Goal: Task Accomplishment & Management: Use online tool/utility

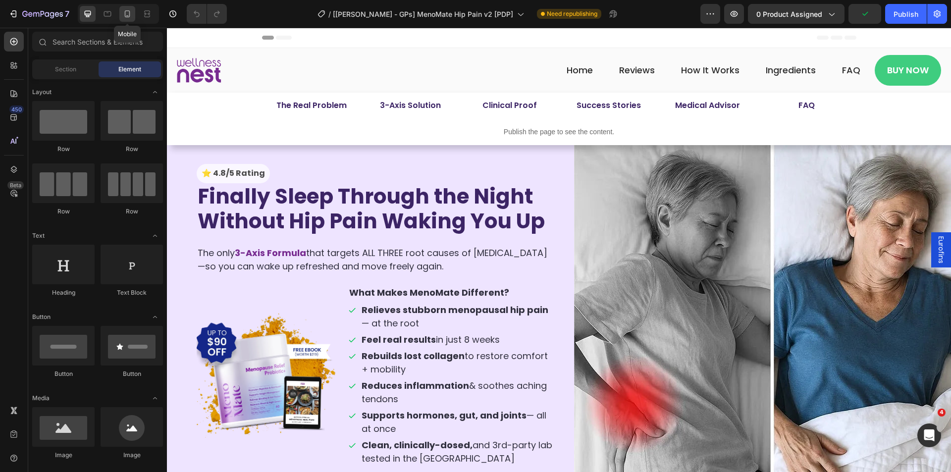
click at [134, 12] on div at bounding box center [127, 14] width 16 height 16
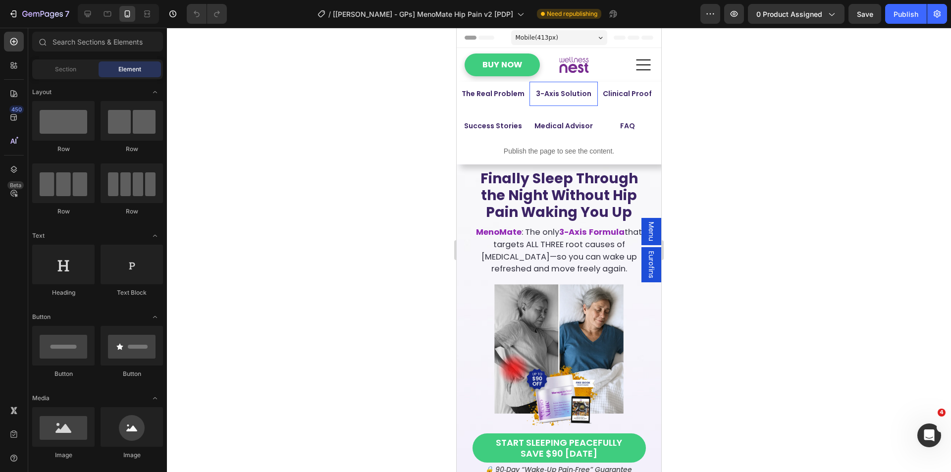
click at [590, 93] on link "3-Axis Solution" at bounding box center [563, 94] width 68 height 24
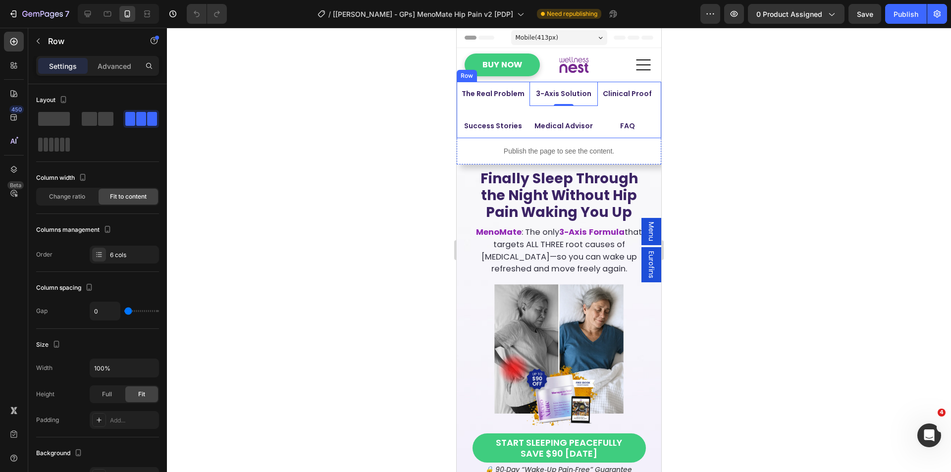
click at [588, 110] on div "The Real Problem Button Row 3-Axis Solution Button 0 Row Clinical Proof Button …" at bounding box center [558, 110] width 204 height 56
click at [50, 143] on span at bounding box center [51, 145] width 4 height 14
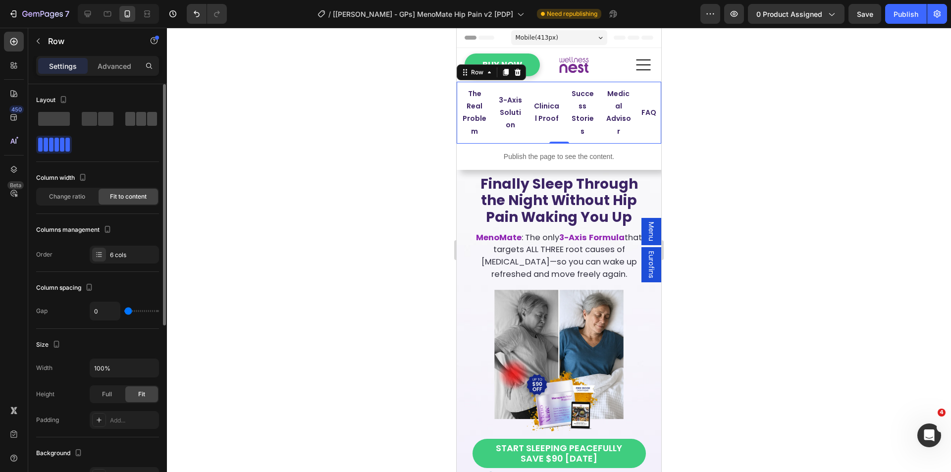
click at [146, 123] on span at bounding box center [141, 119] width 10 height 14
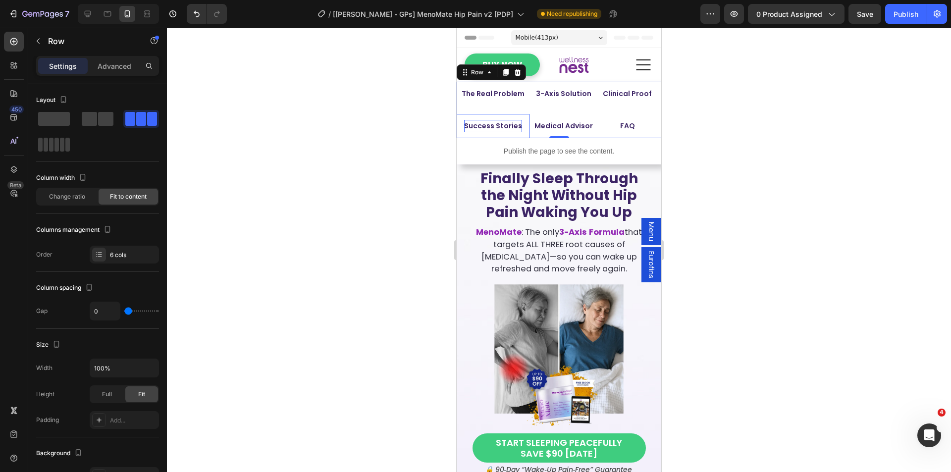
click at [507, 123] on p "Success Stories" at bounding box center [493, 126] width 58 height 12
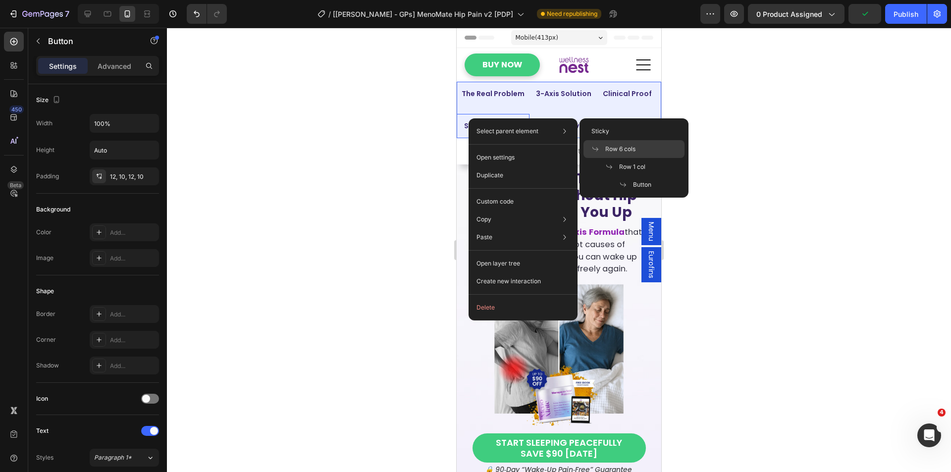
click at [625, 152] on span "Row 6 cols" at bounding box center [620, 149] width 30 height 9
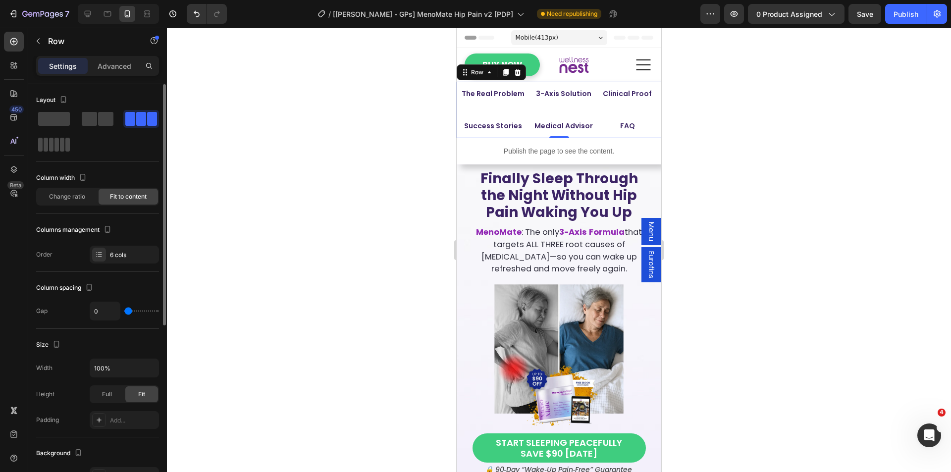
click at [56, 142] on span at bounding box center [56, 145] width 4 height 14
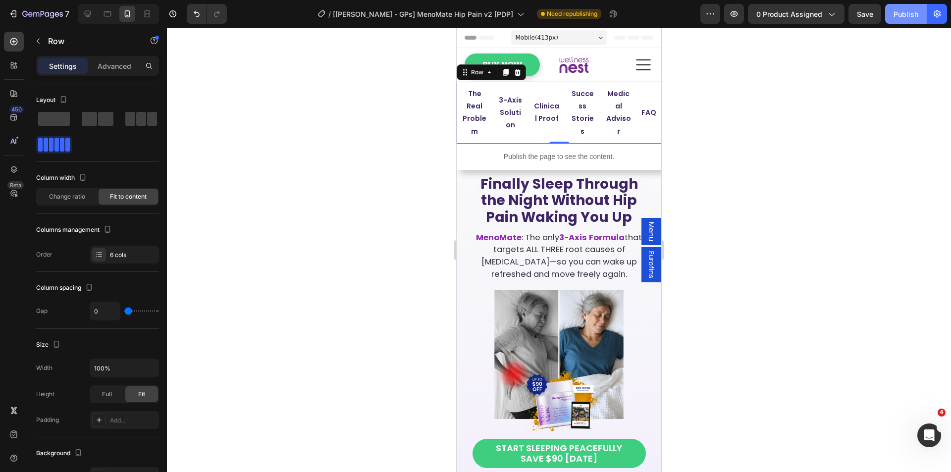
click at [910, 14] on div "Publish" at bounding box center [905, 14] width 25 height 10
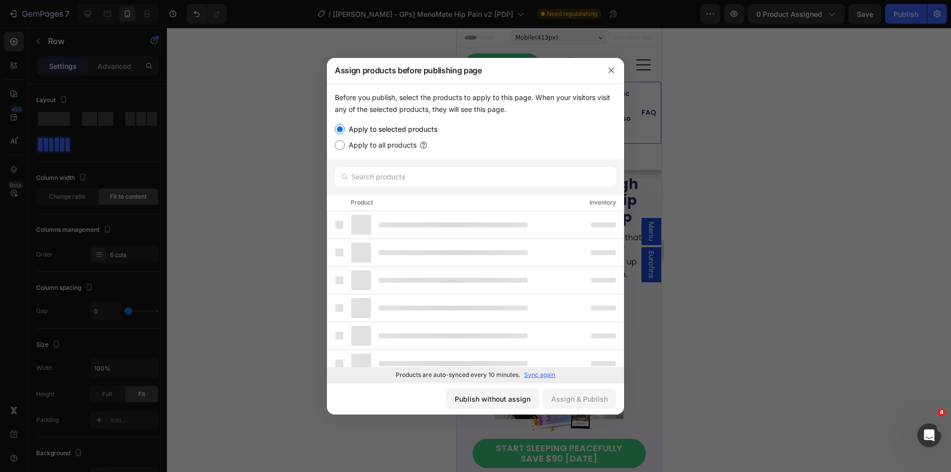
click at [749, 273] on div at bounding box center [475, 236] width 951 height 472
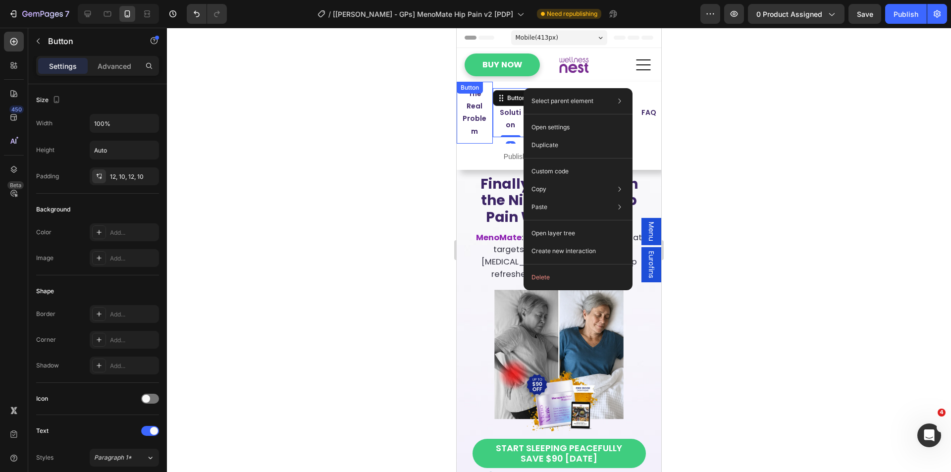
click at [488, 87] on div "The Real Problem Button" at bounding box center [474, 113] width 36 height 62
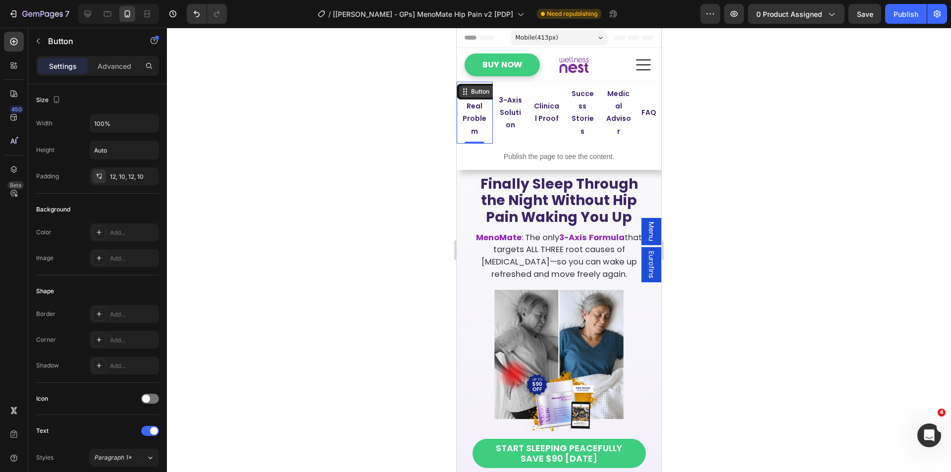
click at [472, 92] on div "Button" at bounding box center [480, 91] width 22 height 9
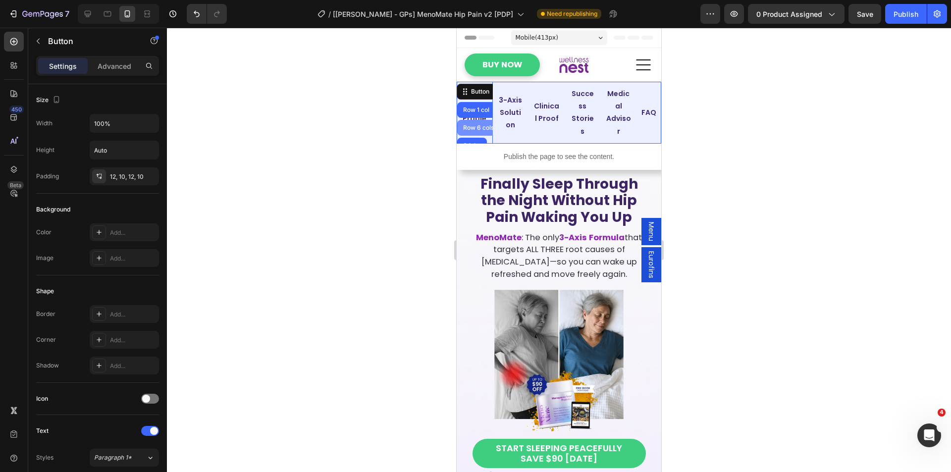
click at [473, 124] on div "Row 6 cols" at bounding box center [478, 128] width 43 height 16
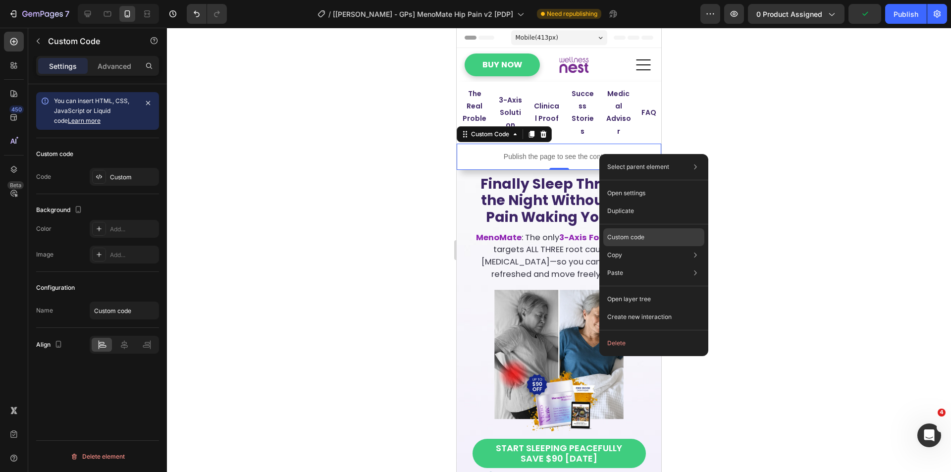
click at [635, 236] on p "Custom code" at bounding box center [625, 237] width 37 height 9
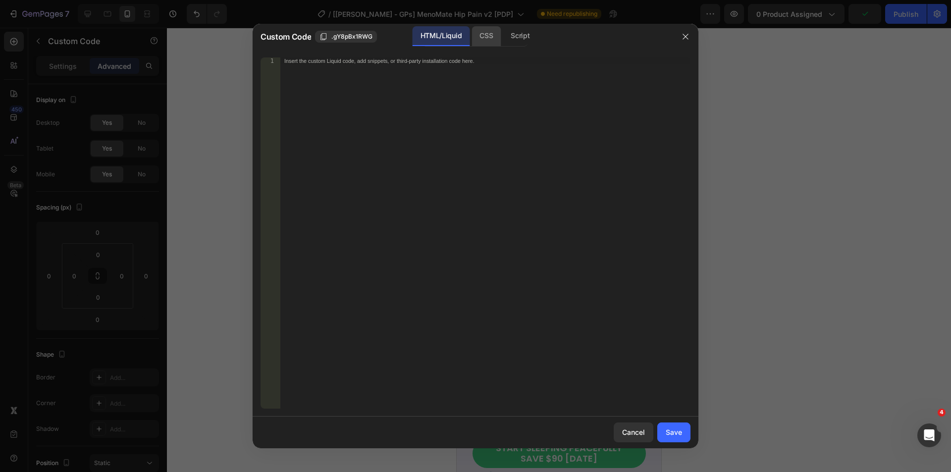
click at [480, 41] on div "CSS" at bounding box center [485, 36] width 29 height 20
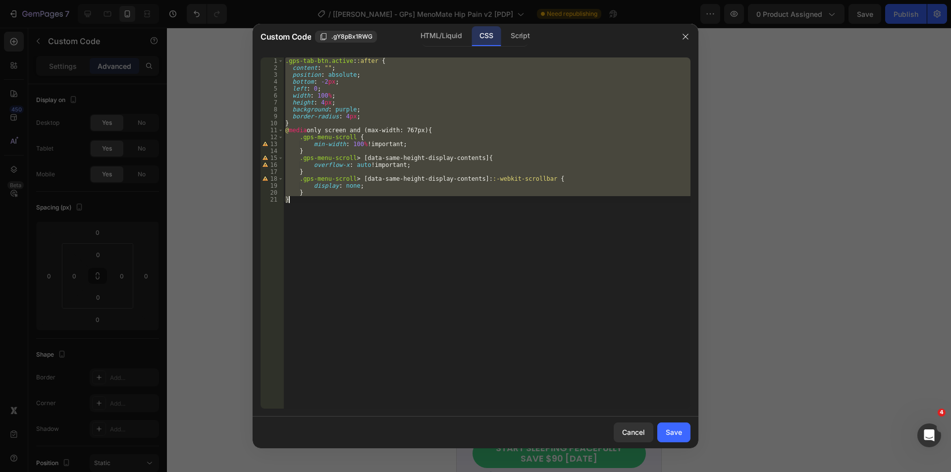
click at [520, 159] on div ".gps-tab-btn.active : :after { content : " " ; position : absolute ; bottom : -…" at bounding box center [486, 232] width 407 height 351
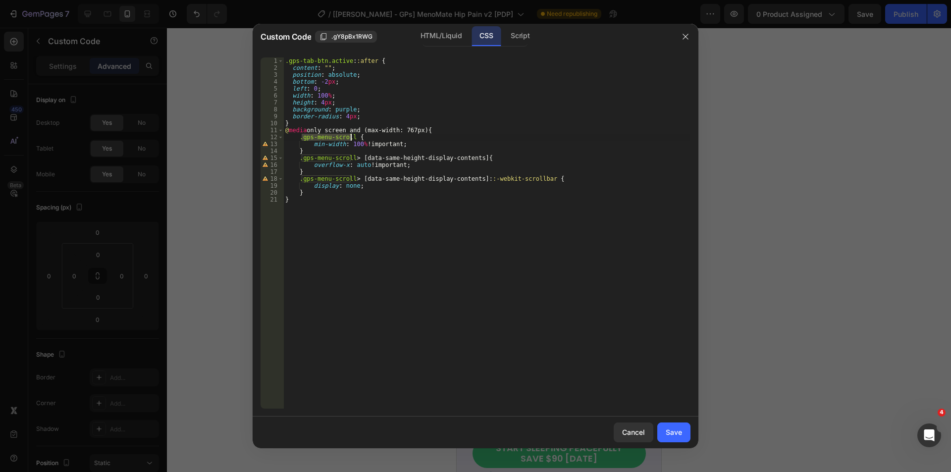
drag, startPoint x: 302, startPoint y: 139, endPoint x: 351, endPoint y: 138, distance: 48.5
click at [351, 138] on div ".gps-tab-btn.active : :after { content : " " ; position : absolute ; bottom : -…" at bounding box center [486, 239] width 407 height 365
type textarea ".gps-menu-scroll {"
click at [673, 430] on div "Save" at bounding box center [673, 432] width 16 height 10
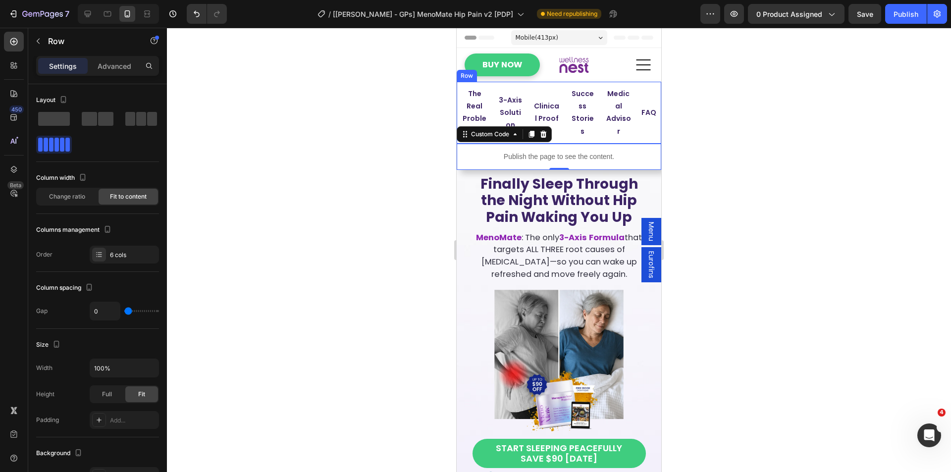
click at [493, 86] on div "3-Axis Solution Button Row" at bounding box center [511, 113] width 36 height 62
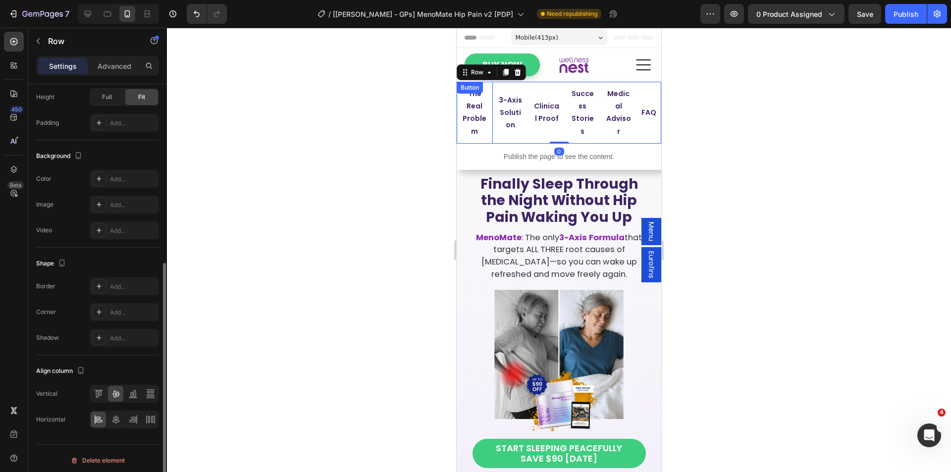
scroll to position [301, 0]
click at [116, 66] on p "Advanced" at bounding box center [115, 66] width 34 height 10
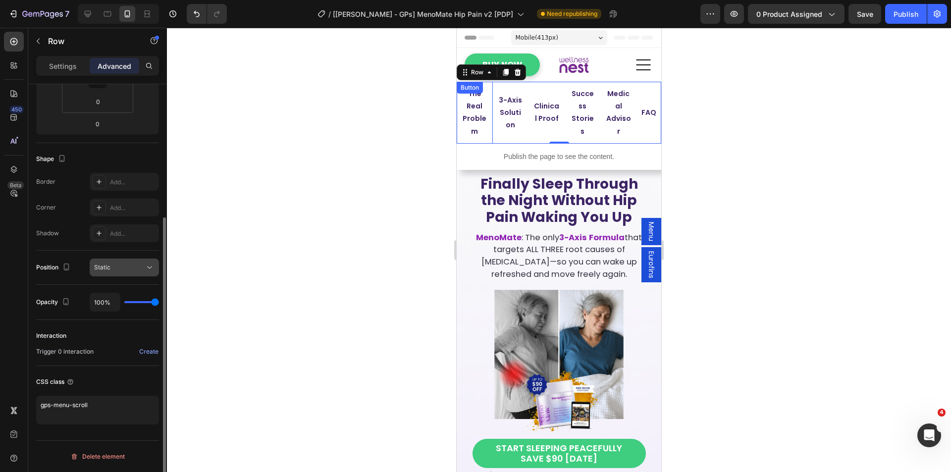
scroll to position [196, 0]
click at [897, 10] on div "Publish" at bounding box center [905, 14] width 25 height 10
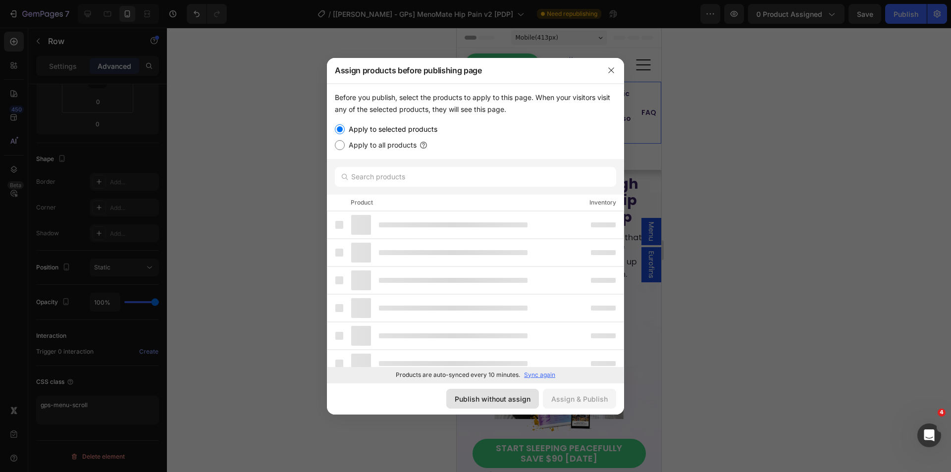
click at [511, 400] on div "Publish without assign" at bounding box center [492, 399] width 76 height 10
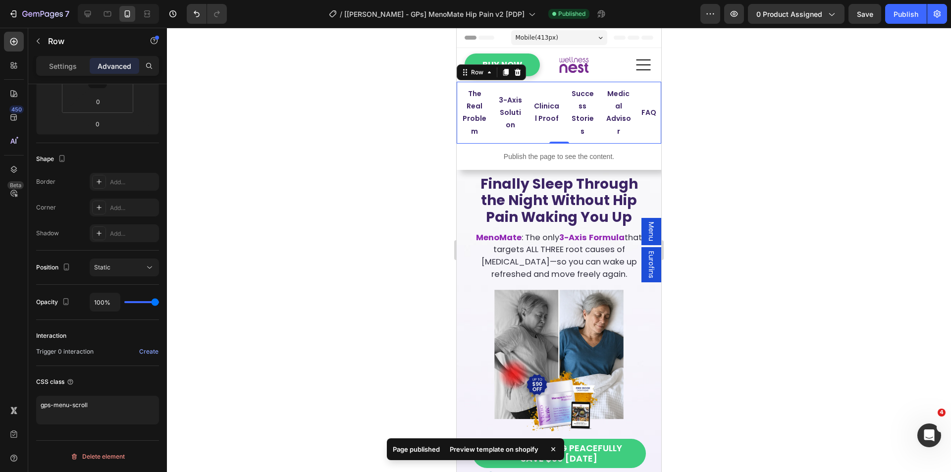
click at [489, 445] on div "Preview template on shopify" at bounding box center [494, 449] width 101 height 14
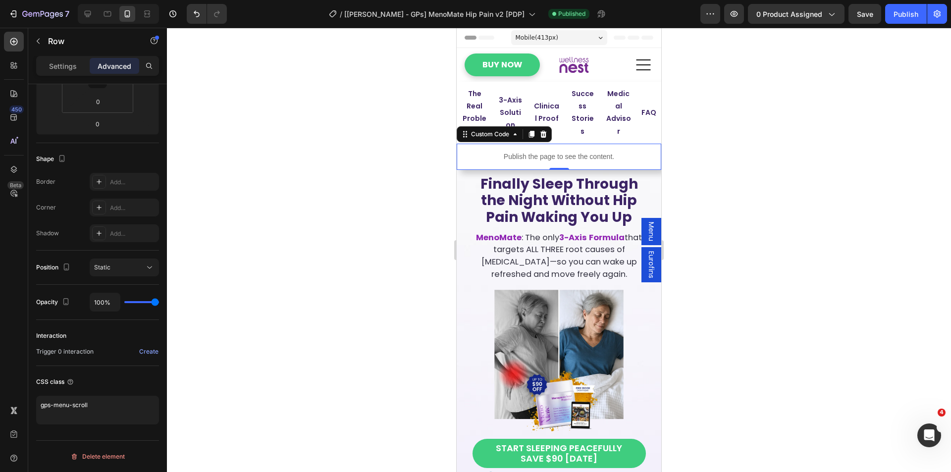
scroll to position [0, 0]
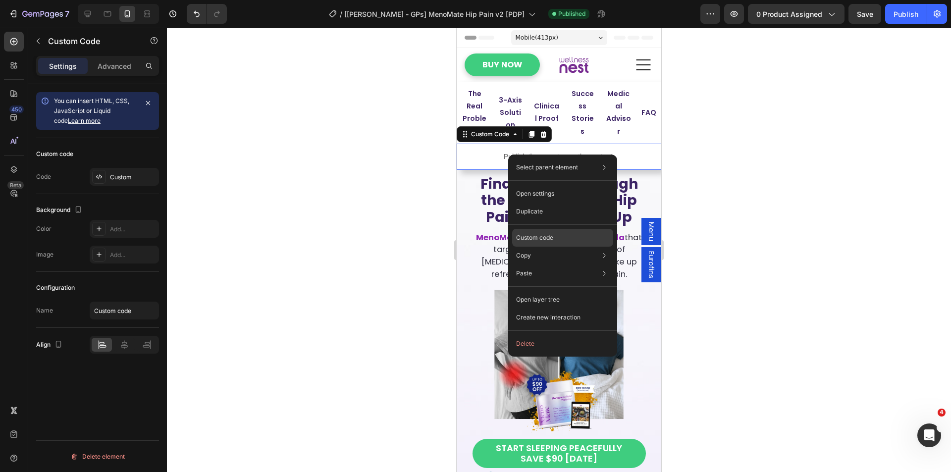
click at [533, 244] on div "Custom code" at bounding box center [562, 238] width 101 height 18
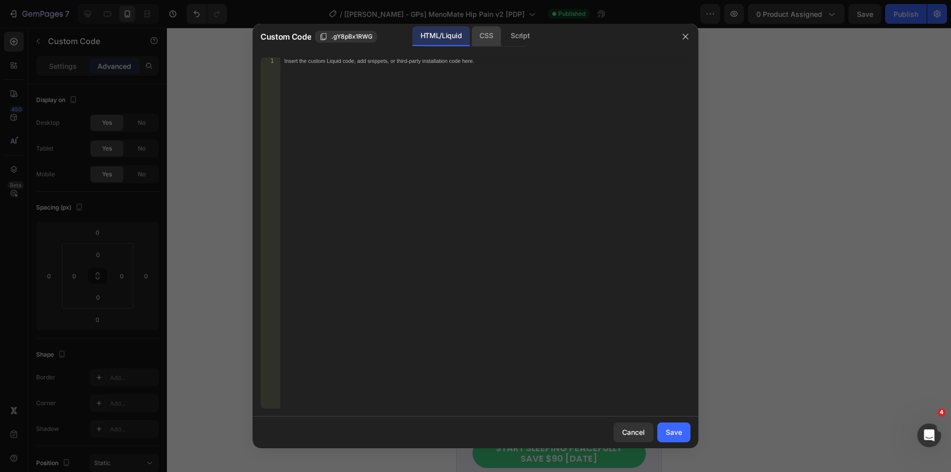
click at [485, 41] on div "CSS" at bounding box center [485, 36] width 29 height 20
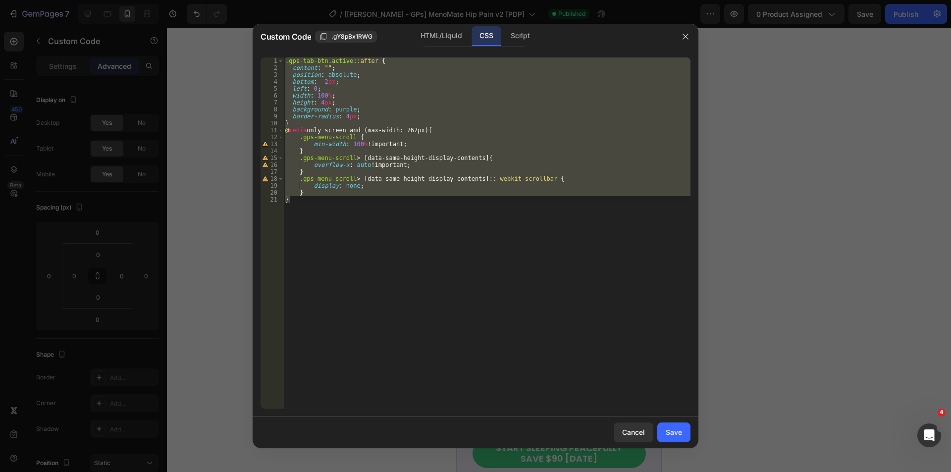
click at [350, 143] on div ".gps-tab-btn.active : :after { content : " " ; position : absolute ; bottom : -…" at bounding box center [486, 232] width 407 height 351
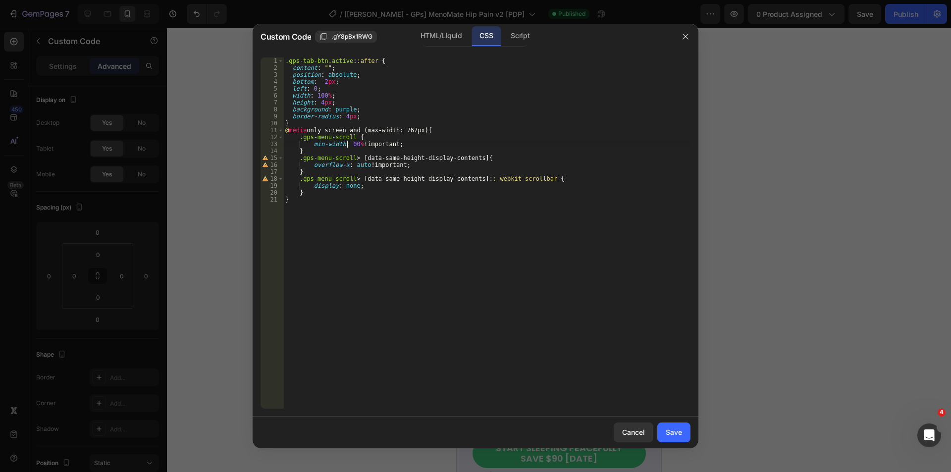
scroll to position [0, 5]
type textarea "min-width: 200% !important;"
click at [673, 427] on div "Save" at bounding box center [673, 432] width 16 height 10
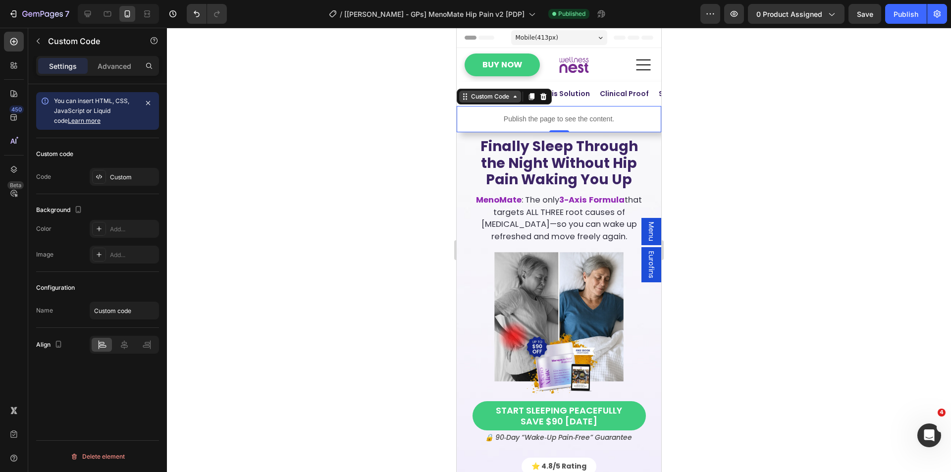
click at [500, 96] on div "Custom Code" at bounding box center [490, 96] width 42 height 9
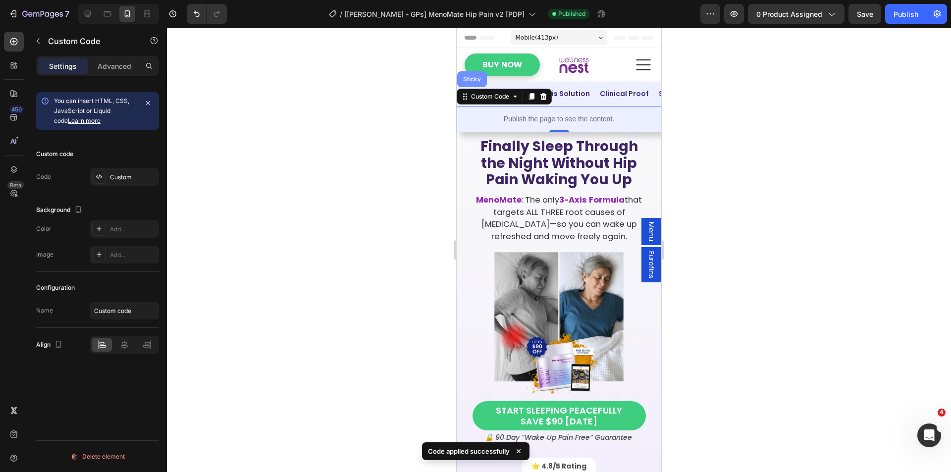
click at [472, 78] on div "Sticky" at bounding box center [472, 79] width 22 height 6
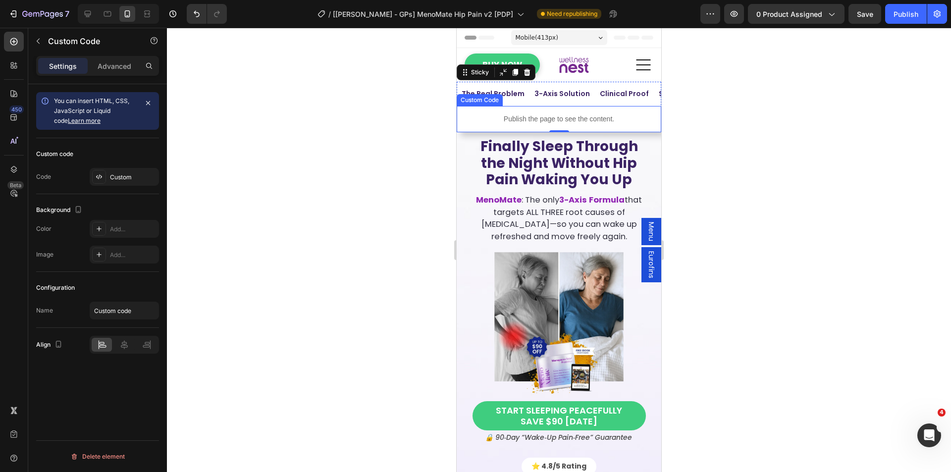
scroll to position [0, 0]
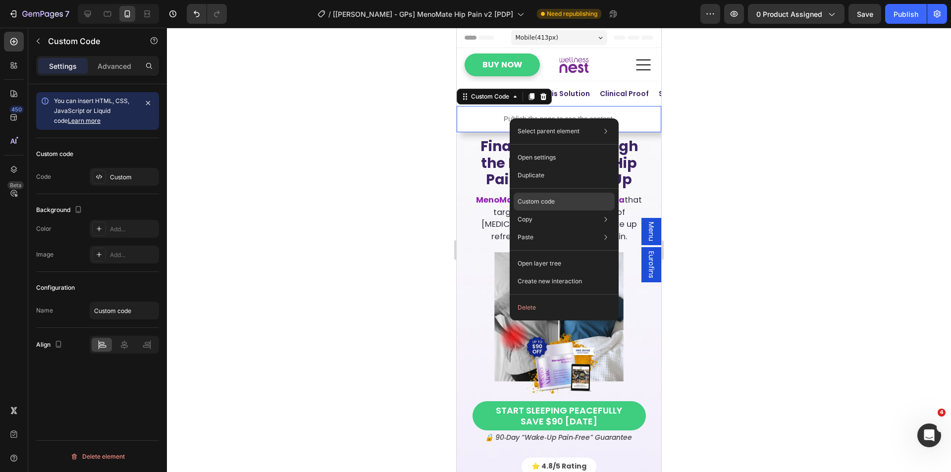
click at [562, 198] on div "Custom code" at bounding box center [563, 202] width 101 height 18
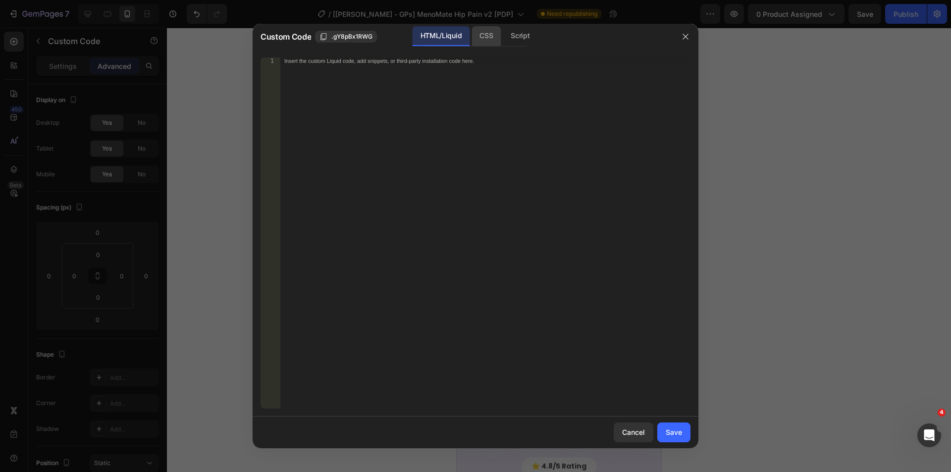
click at [479, 38] on div "CSS" at bounding box center [485, 36] width 29 height 20
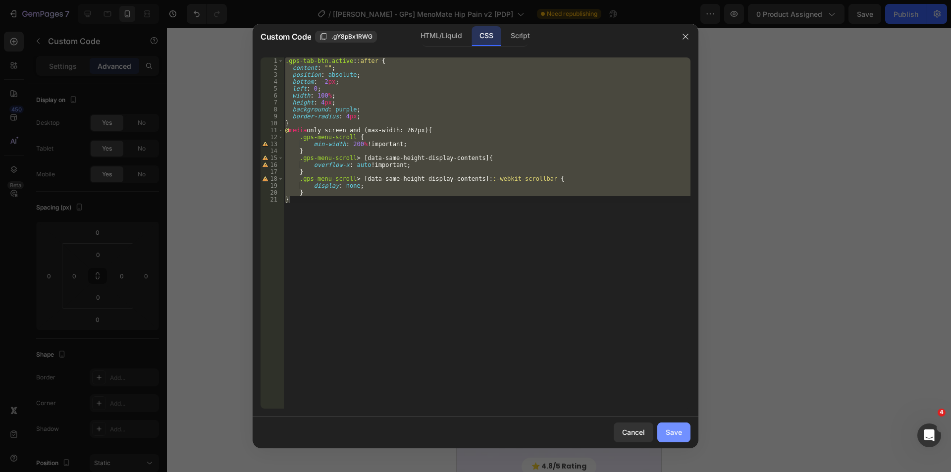
click at [677, 434] on div "Save" at bounding box center [673, 432] width 16 height 10
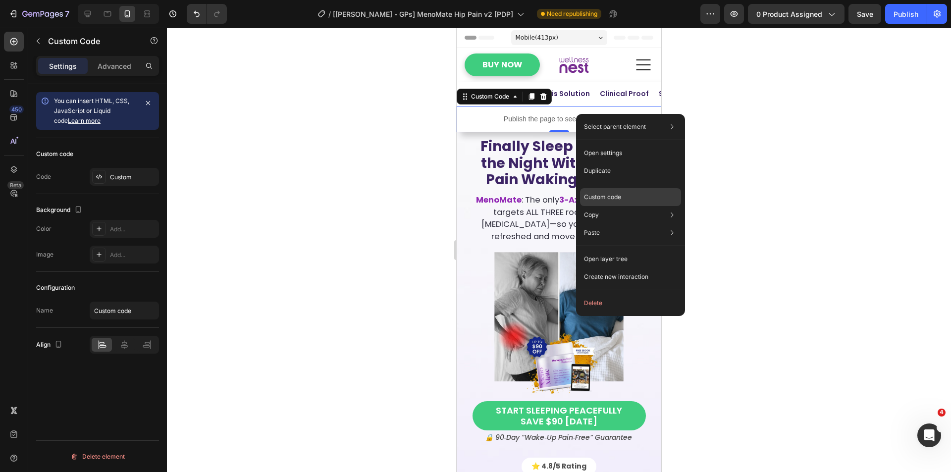
click at [604, 198] on p "Custom code" at bounding box center [602, 197] width 37 height 9
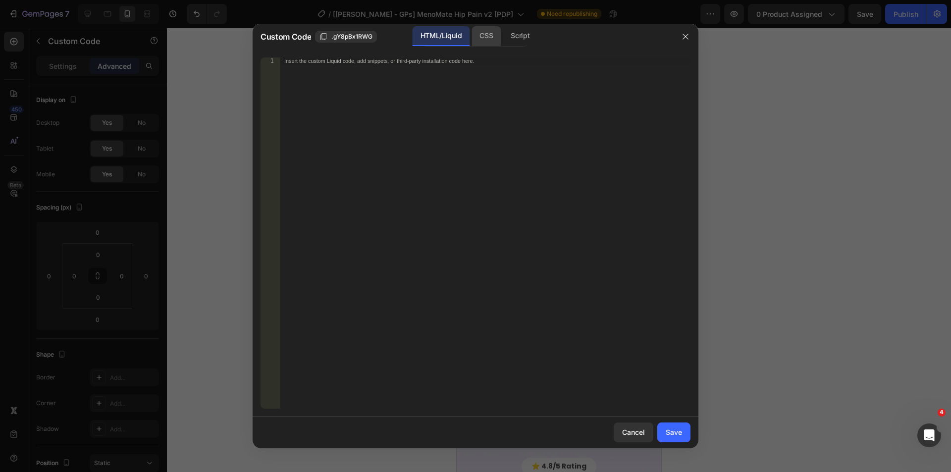
click at [485, 38] on div "CSS" at bounding box center [485, 36] width 29 height 20
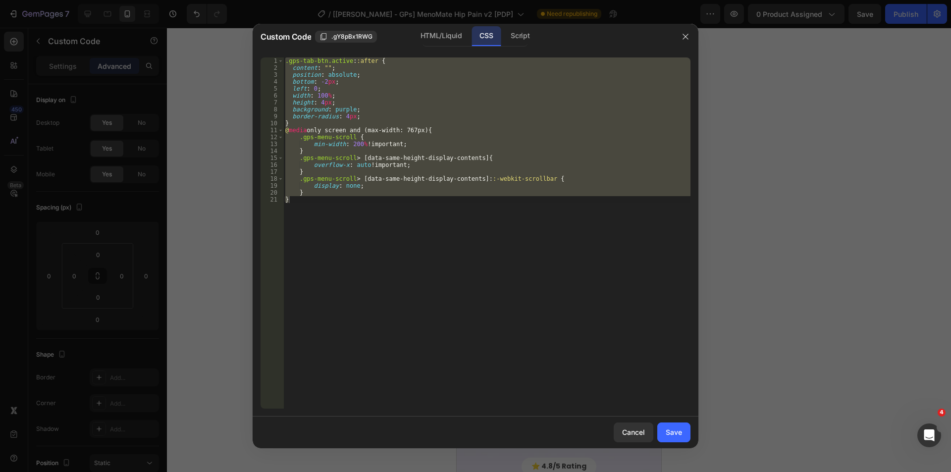
click at [340, 159] on div ".gps-tab-btn.active : :after { content : " " ; position : absolute ; bottom : -…" at bounding box center [486, 232] width 407 height 351
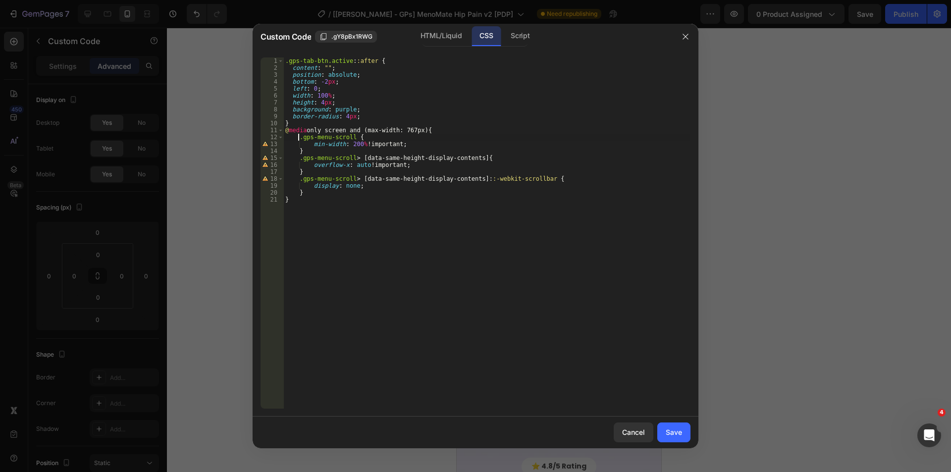
click at [299, 139] on div ".gps-tab-btn.active : :after { content : " " ; position : absolute ; bottom : -…" at bounding box center [486, 239] width 407 height 365
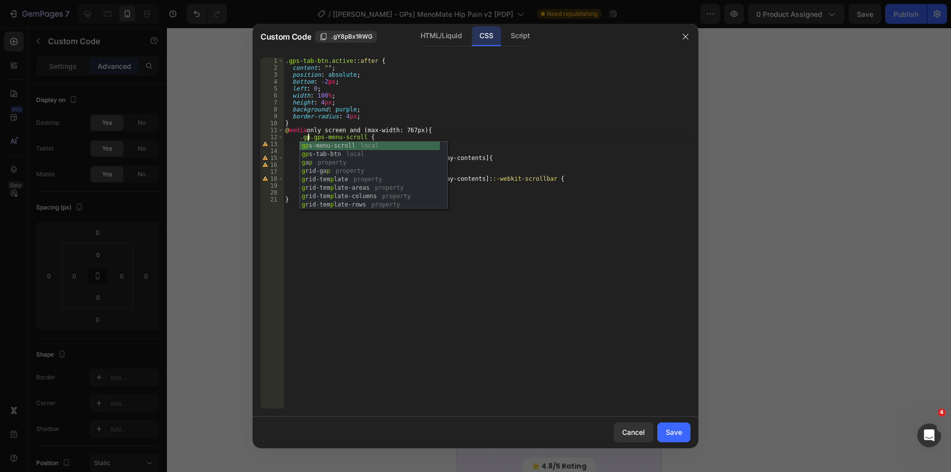
scroll to position [0, 2]
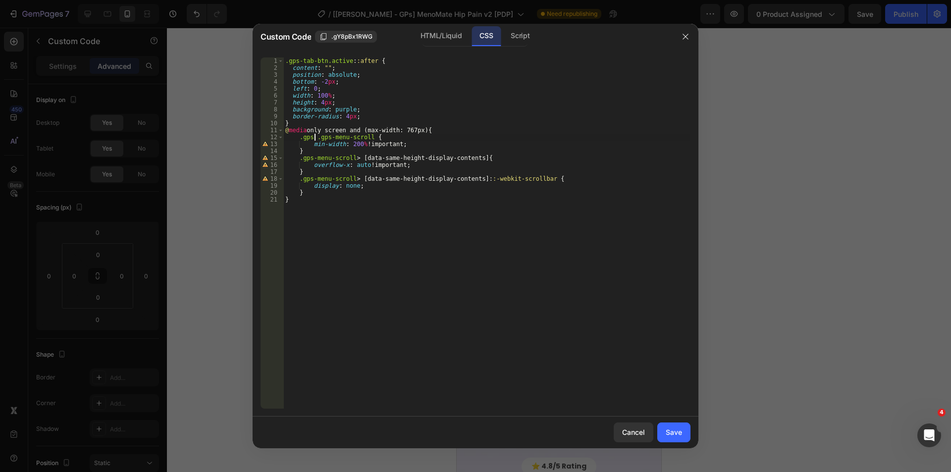
click at [299, 138] on div ".gps-tab-btn.active : :after { content : " " ; position : absolute ; bottom : -…" at bounding box center [486, 239] width 407 height 365
click at [339, 175] on div ".gps-tab-btn.active : :after { content : " " ; position : absolute ; bottom : -…" at bounding box center [486, 239] width 407 height 365
click at [298, 180] on div ".gps-tab-btn.active : :after { content : " " ; position : absolute ; bottom : -…" at bounding box center [486, 239] width 407 height 365
paste textarea ".gps"
click at [298, 158] on div ".gps-tab-btn.active : :after { content : " " ; position : absolute ; bottom : -…" at bounding box center [486, 239] width 407 height 365
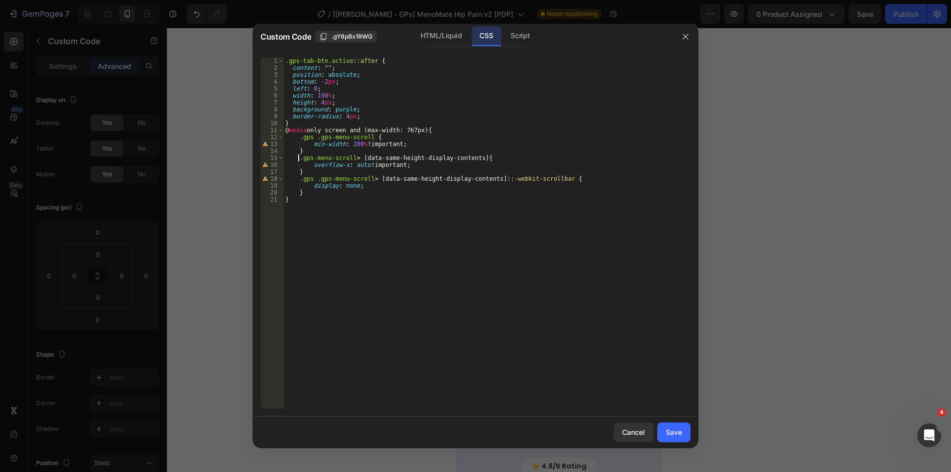
paste textarea ".gps"
type textarea ".gps .gps-menu-scroll > [data-same-height-display-contents]{"
click at [675, 428] on div "Save" at bounding box center [673, 432] width 16 height 10
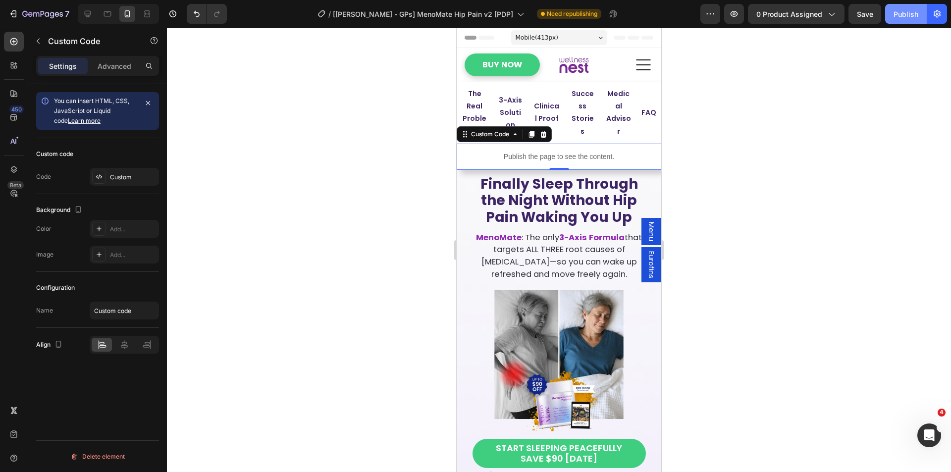
click at [915, 14] on div "Publish" at bounding box center [905, 14] width 25 height 10
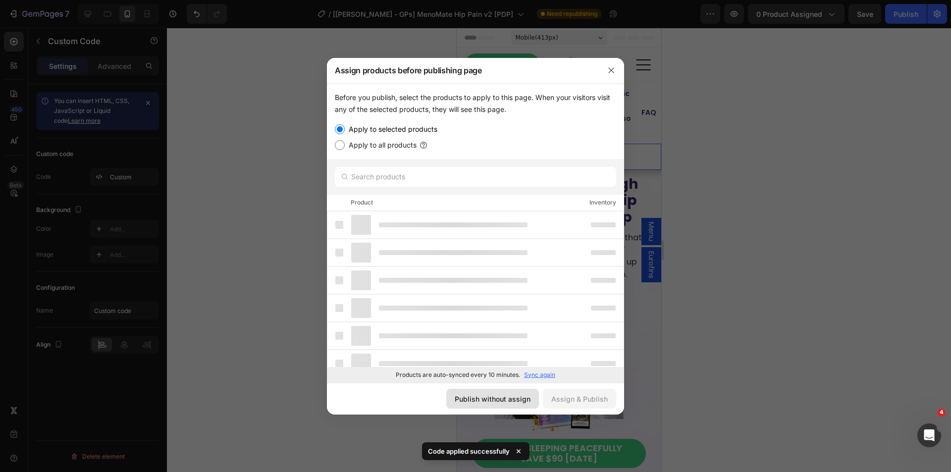
click at [491, 403] on div "Publish without assign" at bounding box center [492, 399] width 76 height 10
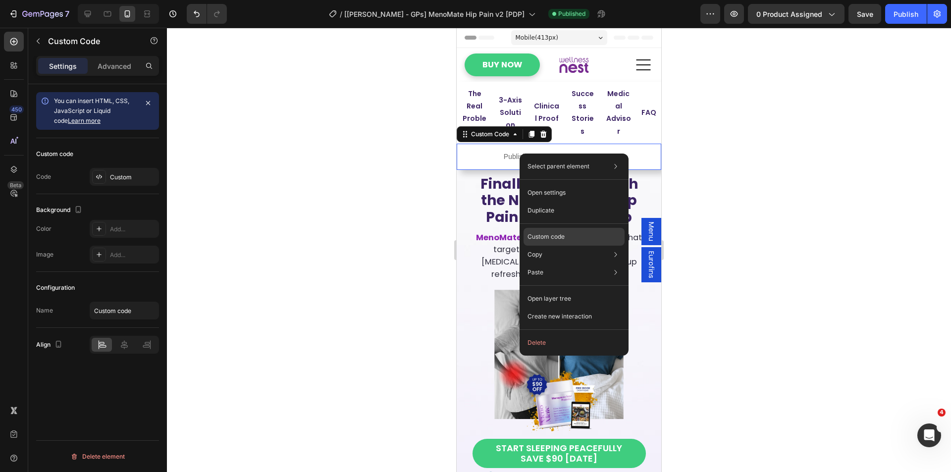
click at [555, 231] on div "Custom code" at bounding box center [573, 237] width 101 height 18
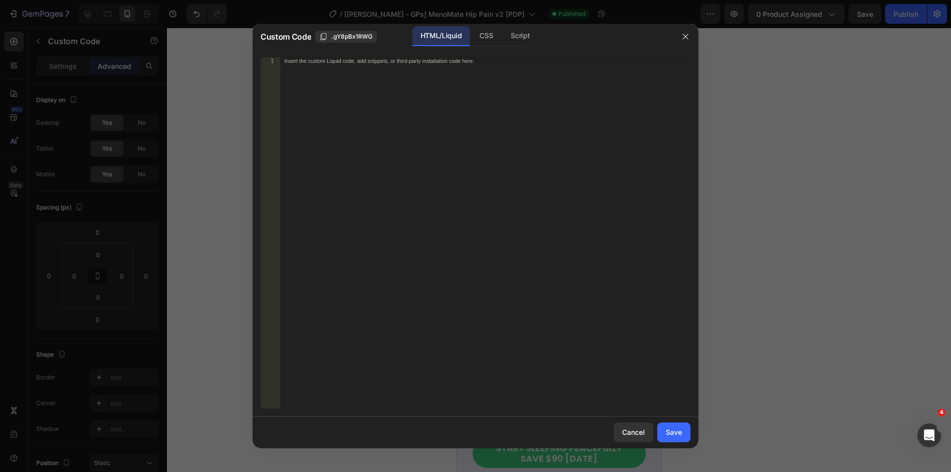
click at [469, 29] on div "HTML/Liquid CSS Script" at bounding box center [474, 36] width 105 height 20
click at [476, 30] on div "CSS" at bounding box center [485, 36] width 29 height 20
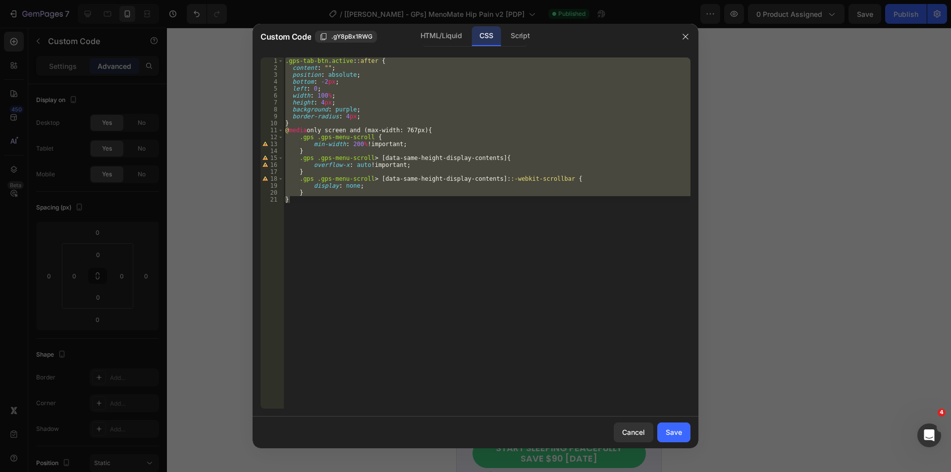
click at [437, 175] on div ".gps-tab-btn.active : :after { content : " " ; position : absolute ; bottom : -…" at bounding box center [486, 232] width 407 height 351
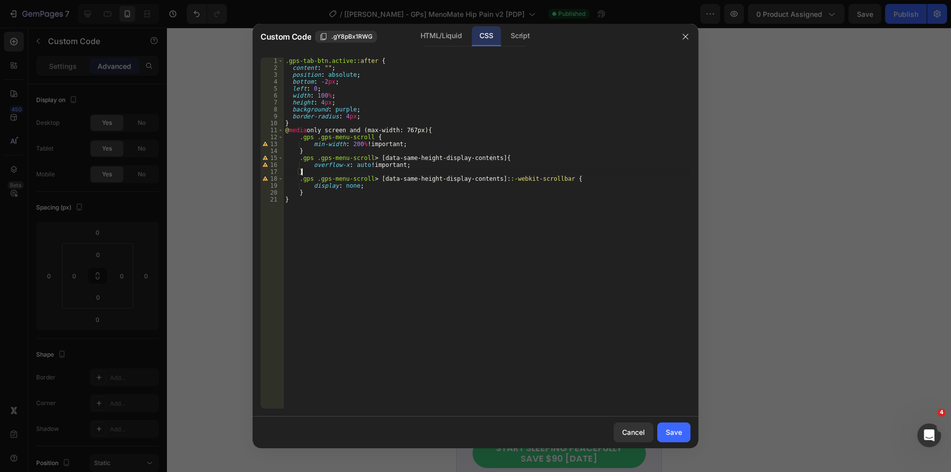
click at [373, 168] on div ".gps-tab-btn.active : :after { content : " " ; position : absolute ; bottom : -…" at bounding box center [486, 239] width 407 height 365
click at [315, 157] on div ".gps-tab-btn.active : :after { content : " " ; position : absolute ; bottom : -…" at bounding box center [486, 239] width 407 height 365
drag, startPoint x: 315, startPoint y: 157, endPoint x: 368, endPoint y: 159, distance: 53.5
click at [368, 159] on div ".gps-tab-btn.active : :after { content : " " ; position : absolute ; bottom : -…" at bounding box center [486, 239] width 407 height 365
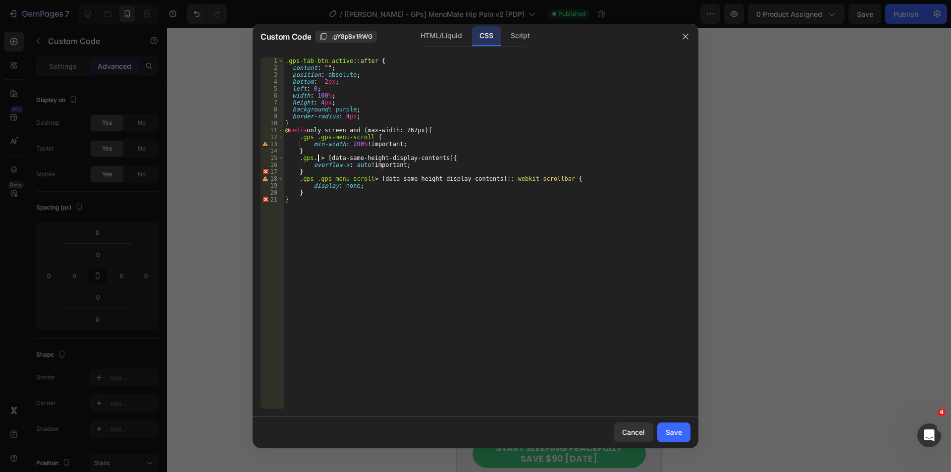
paste textarea "sticky-wrapper"
type textarea ".gps .sticky-wrapper > div > [data-same-height-display-contents]{"
click at [556, 158] on div ".gps-tab-btn.active : :after { content : " " ; position : absolute ; bottom : -…" at bounding box center [486, 239] width 407 height 365
click at [676, 435] on div "Save" at bounding box center [673, 432] width 16 height 10
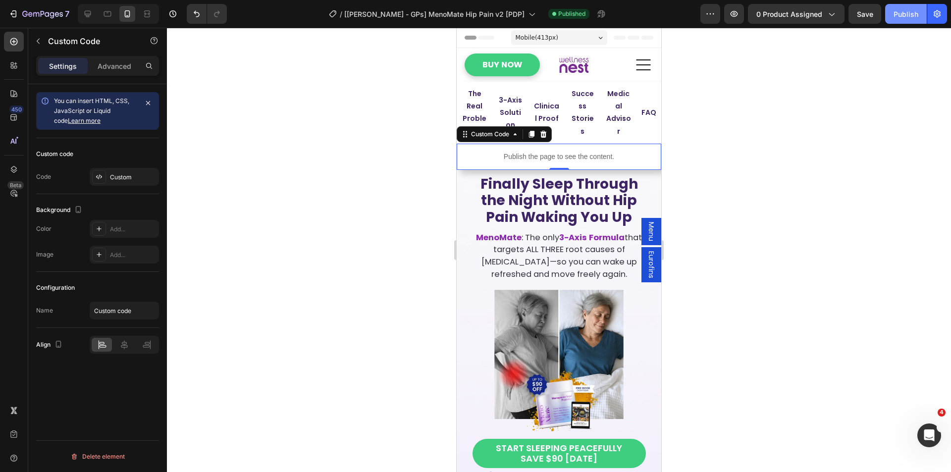
click at [898, 16] on div "Publish" at bounding box center [905, 14] width 25 height 10
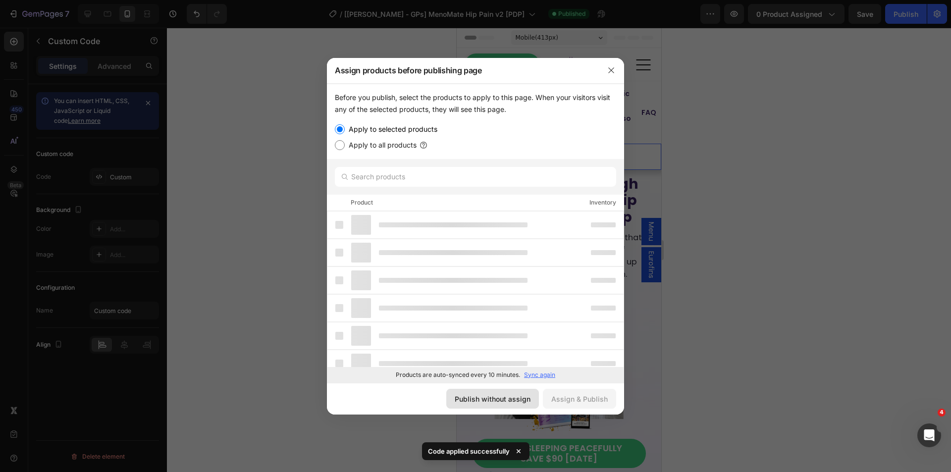
click at [479, 403] on div "Publish without assign" at bounding box center [492, 399] width 76 height 10
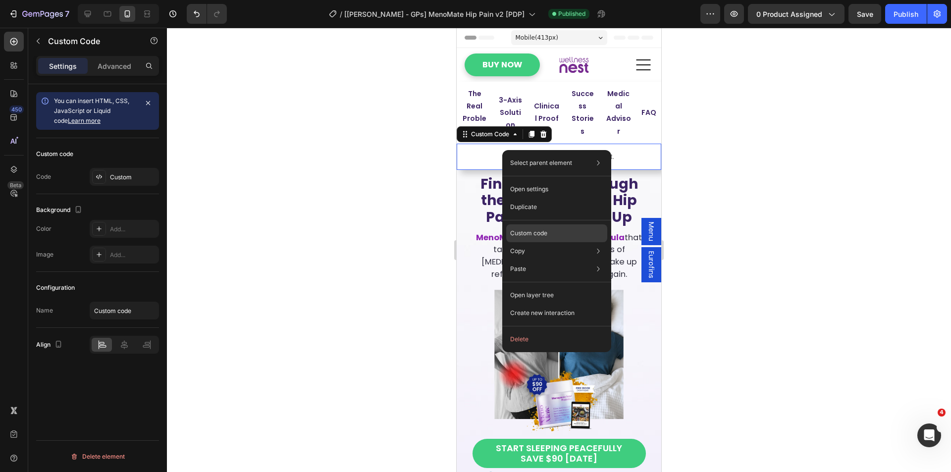
click at [531, 231] on p "Custom code" at bounding box center [528, 233] width 37 height 9
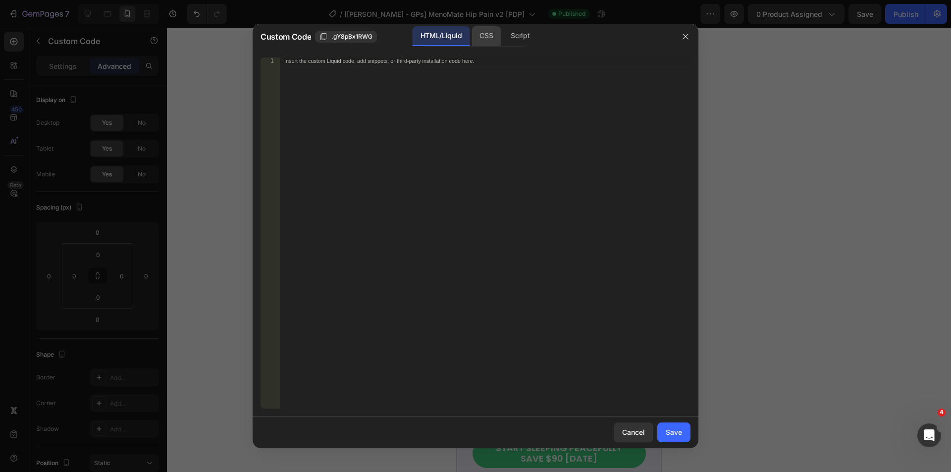
click at [476, 35] on div "CSS" at bounding box center [485, 36] width 29 height 20
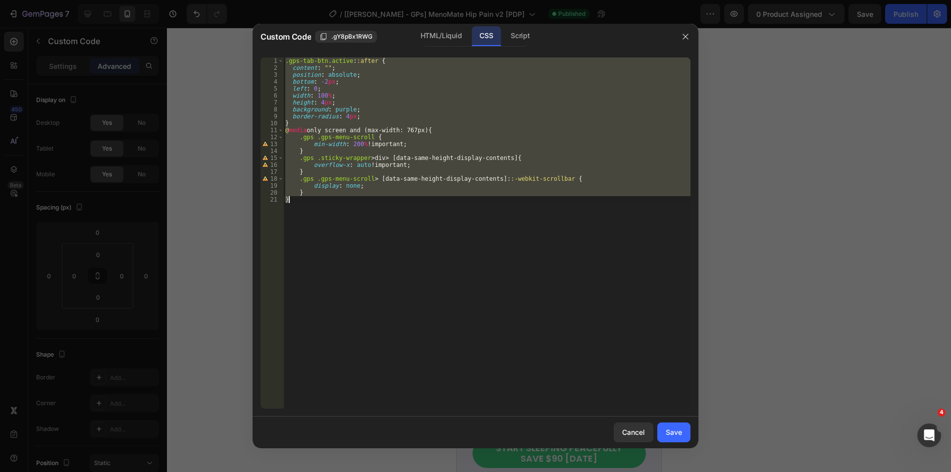
click at [374, 186] on div ".gps-tab-btn.active : :after { content : " " ; position : absolute ; bottom : -…" at bounding box center [486, 232] width 407 height 351
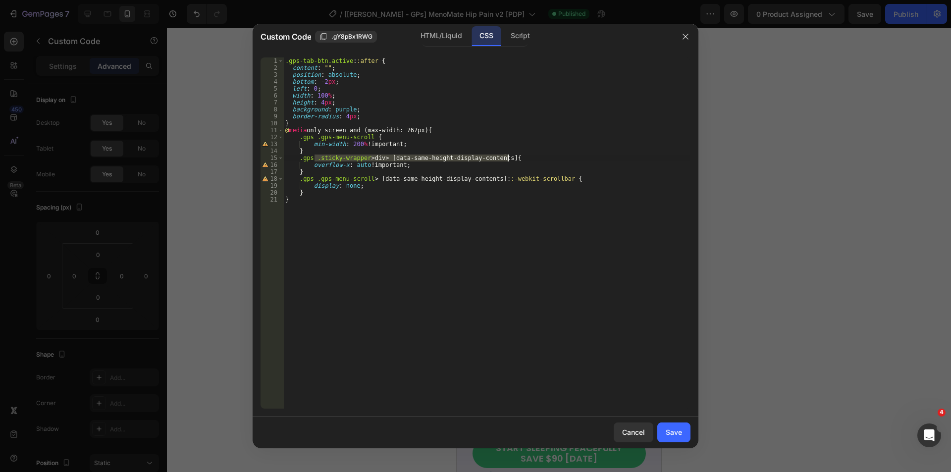
drag, startPoint x: 314, startPoint y: 159, endPoint x: 508, endPoint y: 157, distance: 194.1
click at [508, 157] on div ".gps-tab-btn.active : :after { content : " " ; position : absolute ; bottom : -…" at bounding box center [486, 239] width 407 height 365
click at [358, 194] on div ".gps-tab-btn.active : :after { content : " " ; position : absolute ; bottom : -…" at bounding box center [486, 239] width 407 height 365
drag, startPoint x: 314, startPoint y: 179, endPoint x: 493, endPoint y: 176, distance: 178.7
click at [493, 176] on div ".gps-tab-btn.active : :after { content : " " ; position : absolute ; bottom : -…" at bounding box center [486, 239] width 407 height 365
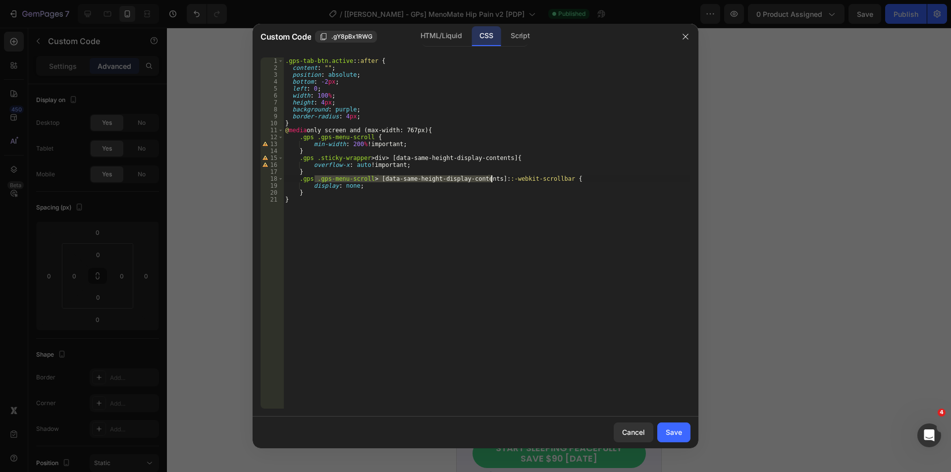
paste textarea "sticky-wrapper > div"
type textarea ".gps .sticky-wrapper > div > [data-same-height-display-contents]::-webkit-scrol…"
click at [678, 430] on div "Save" at bounding box center [673, 432] width 16 height 10
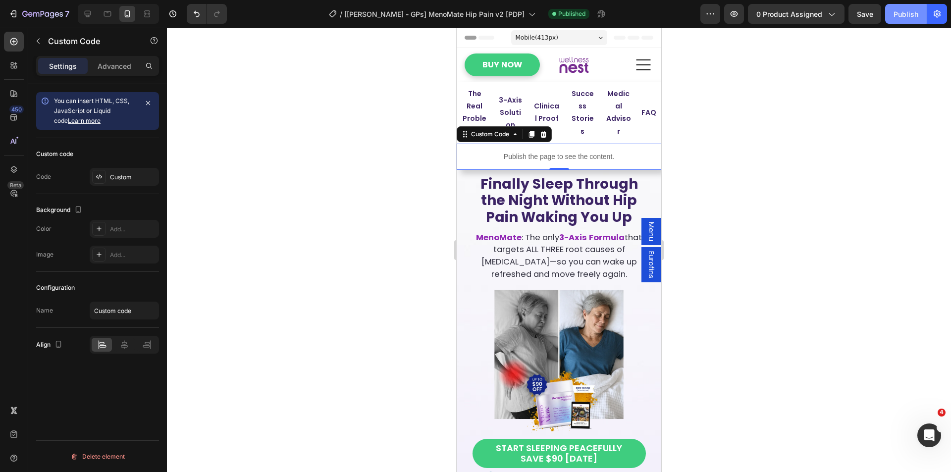
click at [902, 16] on div "Publish" at bounding box center [905, 14] width 25 height 10
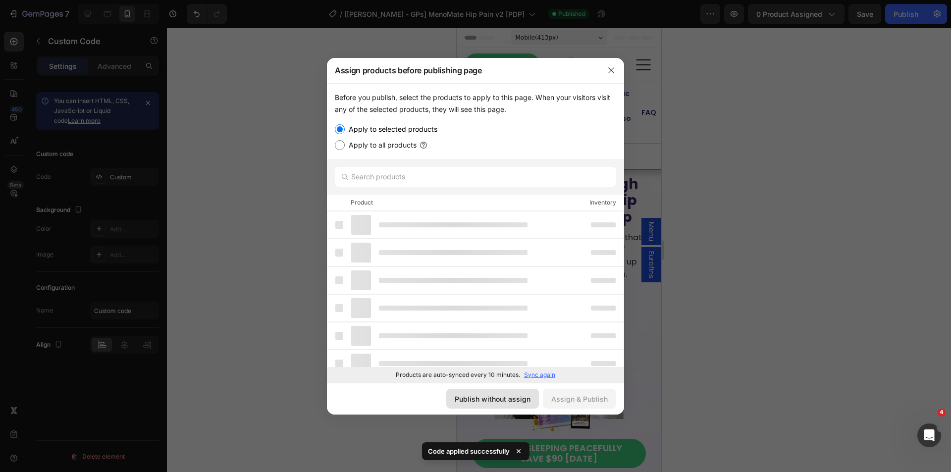
click at [526, 398] on div "Publish without assign" at bounding box center [492, 399] width 76 height 10
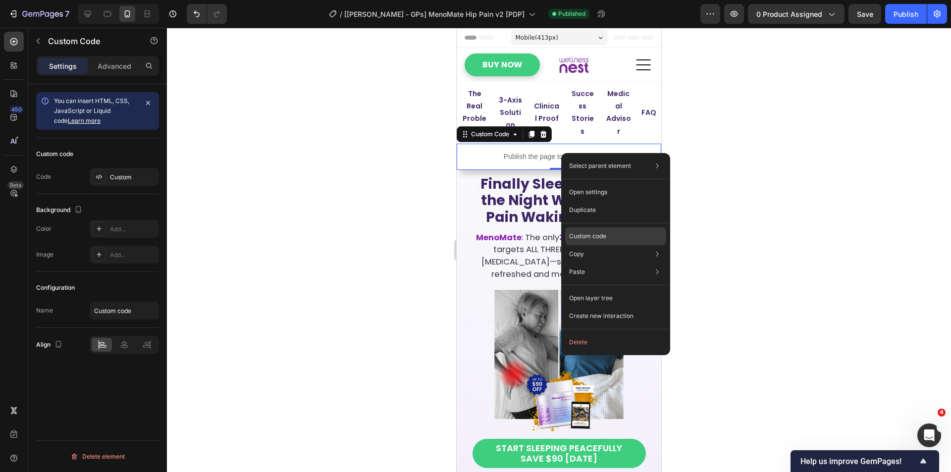
click at [605, 238] on p "Custom code" at bounding box center [587, 236] width 37 height 9
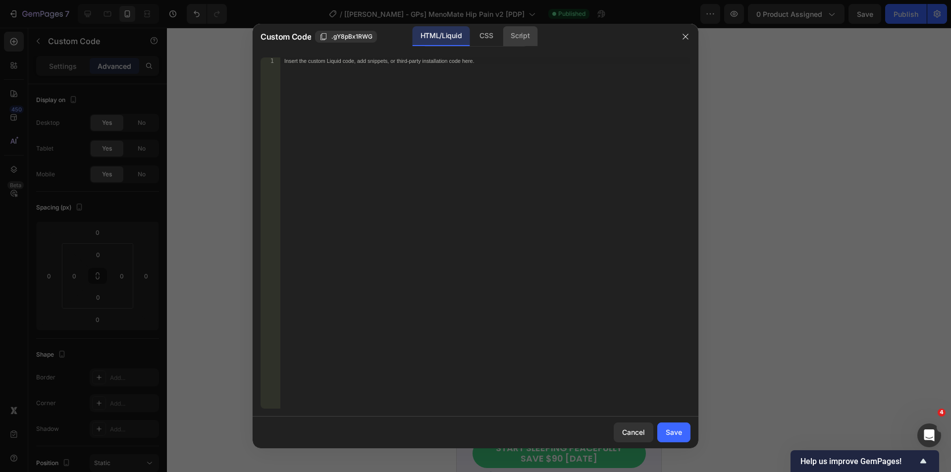
click at [521, 38] on div "Script" at bounding box center [520, 36] width 35 height 20
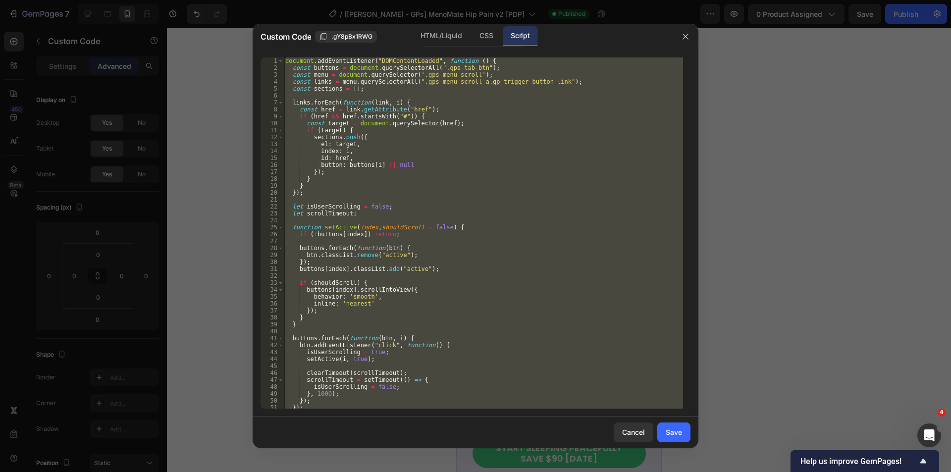
click at [441, 196] on div "document . addEventListener ( "DOMContentLoaded" , function ( ) { const buttons…" at bounding box center [483, 232] width 400 height 351
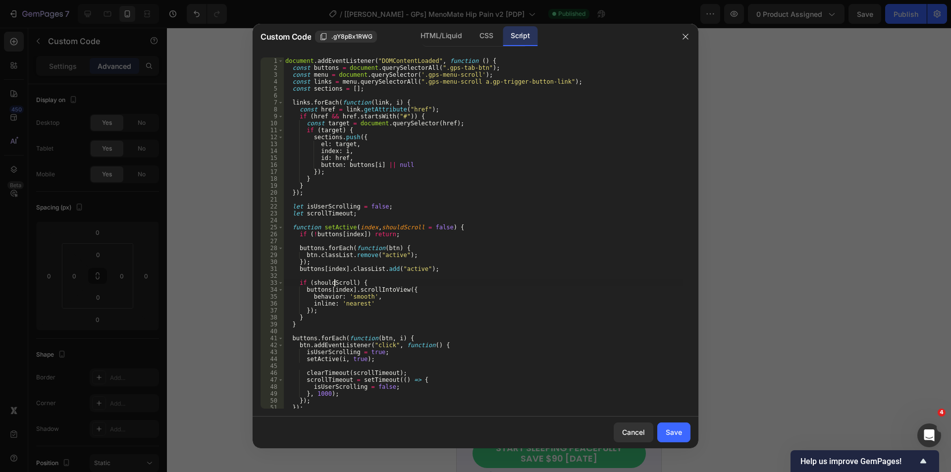
click at [333, 281] on div "document . addEventListener ( "DOMContentLoaded" , function ( ) { const buttons…" at bounding box center [483, 239] width 400 height 365
click at [425, 256] on div "document . addEventListener ( "DOMContentLoaded" , function ( ) { const buttons…" at bounding box center [483, 239] width 400 height 365
click at [415, 316] on div "document . addEventListener ( "DOMContentLoaded" , function ( ) { const buttons…" at bounding box center [483, 239] width 400 height 365
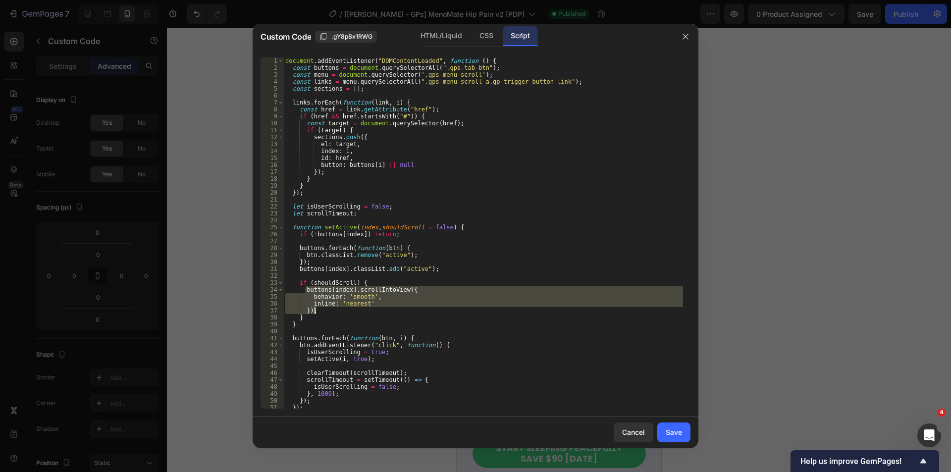
drag, startPoint x: 304, startPoint y: 291, endPoint x: 314, endPoint y: 309, distance: 20.6
click at [314, 309] on div "document . addEventListener ( "DOMContentLoaded" , function ( ) { const buttons…" at bounding box center [483, 239] width 400 height 365
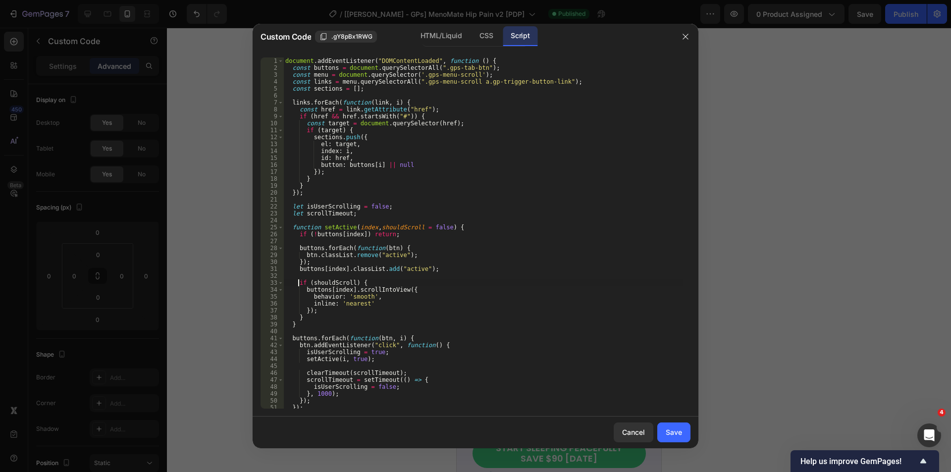
click at [298, 283] on div "document . addEventListener ( "DOMContentLoaded" , function ( ) { const buttons…" at bounding box center [483, 239] width 400 height 365
click at [377, 283] on div "document . addEventListener ( "DOMContentLoaded" , function ( ) { const buttons…" at bounding box center [483, 239] width 400 height 365
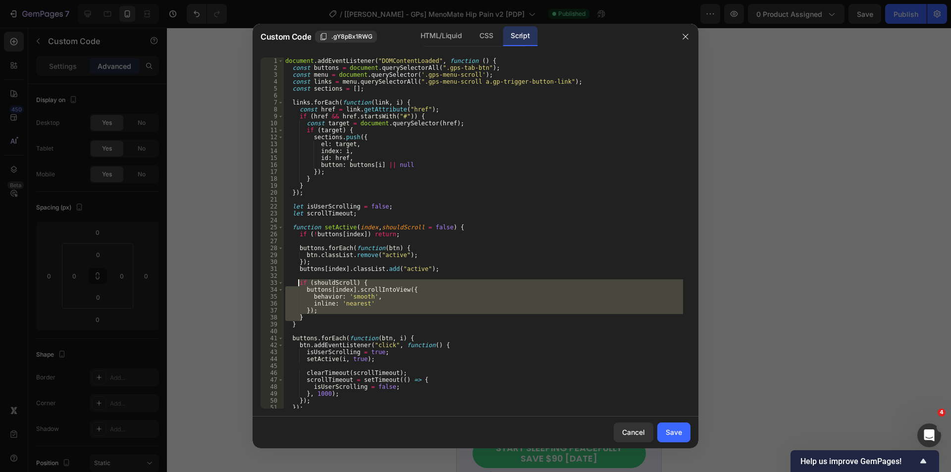
drag, startPoint x: 302, startPoint y: 316, endPoint x: 298, endPoint y: 282, distance: 34.5
click at [298, 282] on div "document . addEventListener ( "DOMContentLoaded" , function ( ) { const buttons…" at bounding box center [483, 239] width 400 height 365
paste textarea "});"
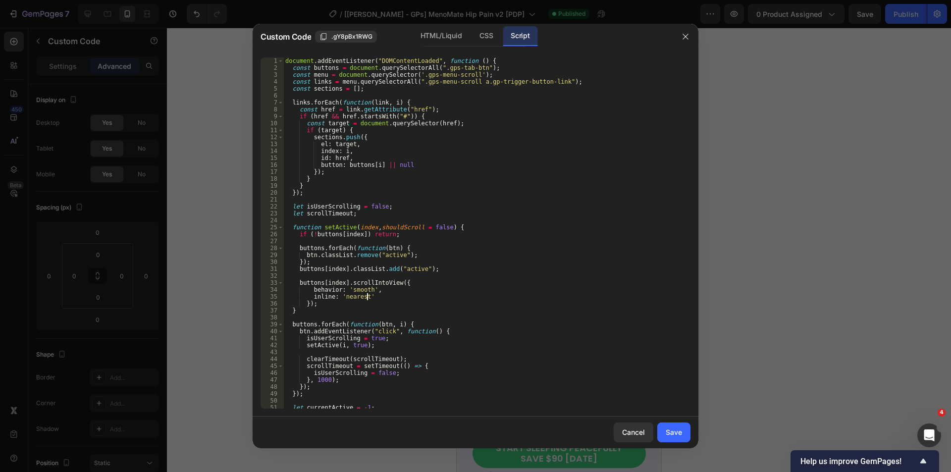
click at [395, 299] on div "document . addEventListener ( "DOMContentLoaded" , function ( ) { const buttons…" at bounding box center [483, 239] width 400 height 365
click at [387, 298] on div "document . addEventListener ( "DOMContentLoaded" , function ( ) { const buttons…" at bounding box center [483, 239] width 400 height 365
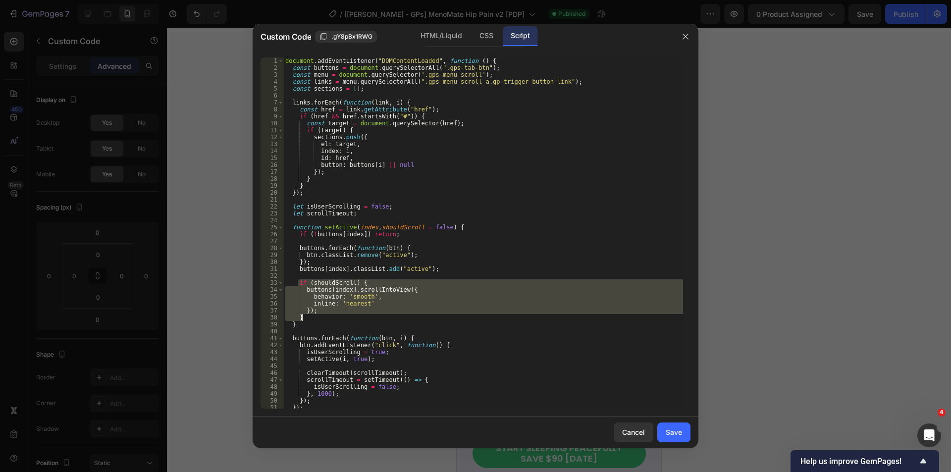
click at [379, 297] on div "document . addEventListener ( "DOMContentLoaded" , function ( ) { const buttons…" at bounding box center [483, 232] width 400 height 351
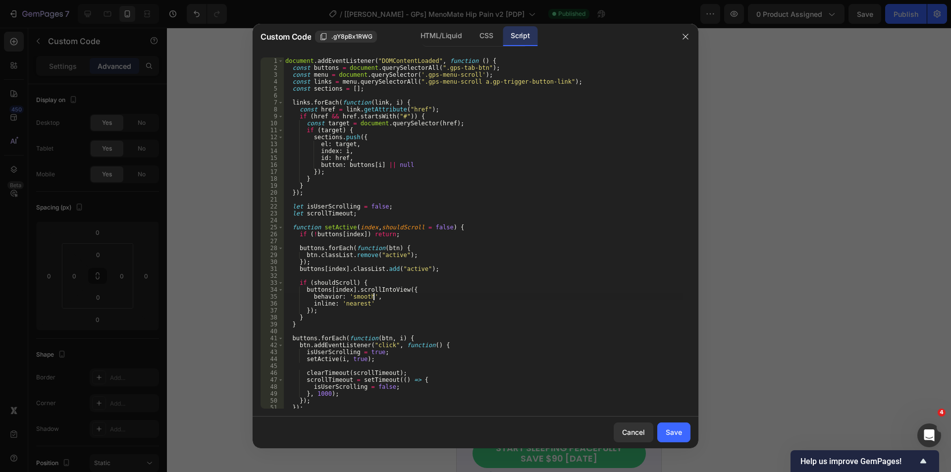
click at [422, 291] on div "document . addEventListener ( "DOMContentLoaded" , function ( ) { const buttons…" at bounding box center [483, 239] width 400 height 365
drag, startPoint x: 312, startPoint y: 304, endPoint x: 367, endPoint y: 306, distance: 55.0
click at [367, 306] on div "document . addEventListener ( "DOMContentLoaded" , function ( ) { const buttons…" at bounding box center [483, 239] width 400 height 365
click at [367, 306] on div "document . addEventListener ( "DOMContentLoaded" , function ( ) { const buttons…" at bounding box center [483, 232] width 400 height 351
type textarea "inline: 'nearest',"
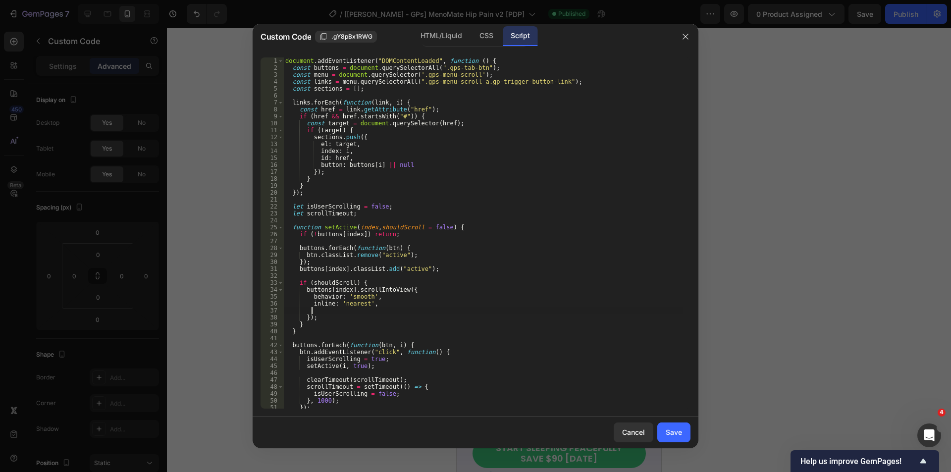
scroll to position [0, 1]
paste textarea "inline: 'nearest'"
click at [322, 311] on div "document . addEventListener ( "DOMContentLoaded" , function ( ) { const buttons…" at bounding box center [483, 239] width 400 height 365
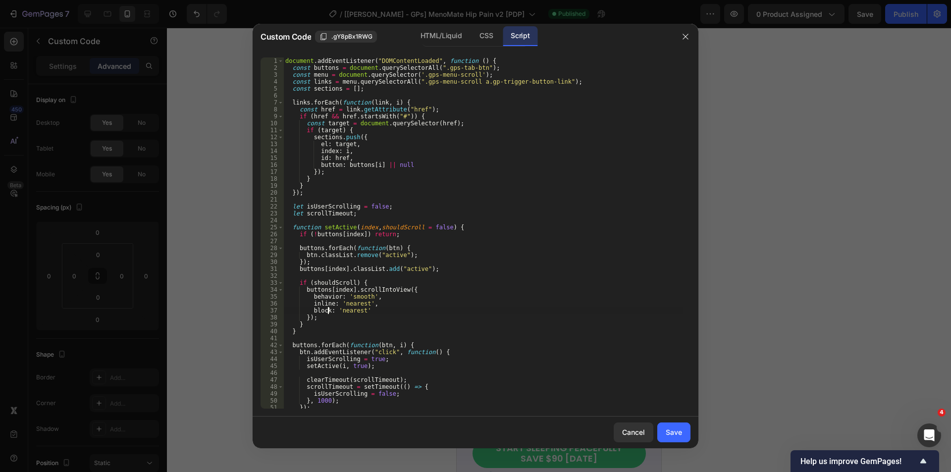
click at [381, 312] on div "document . addEventListener ( "DOMContentLoaded" , function ( ) { const buttons…" at bounding box center [483, 239] width 400 height 365
click at [348, 303] on div "document . addEventListener ( "DOMContentLoaded" , function ( ) { const buttons…" at bounding box center [483, 239] width 400 height 365
click at [479, 283] on div "document . addEventListener ( "DOMContentLoaded" , function ( ) { const buttons…" at bounding box center [483, 239] width 400 height 365
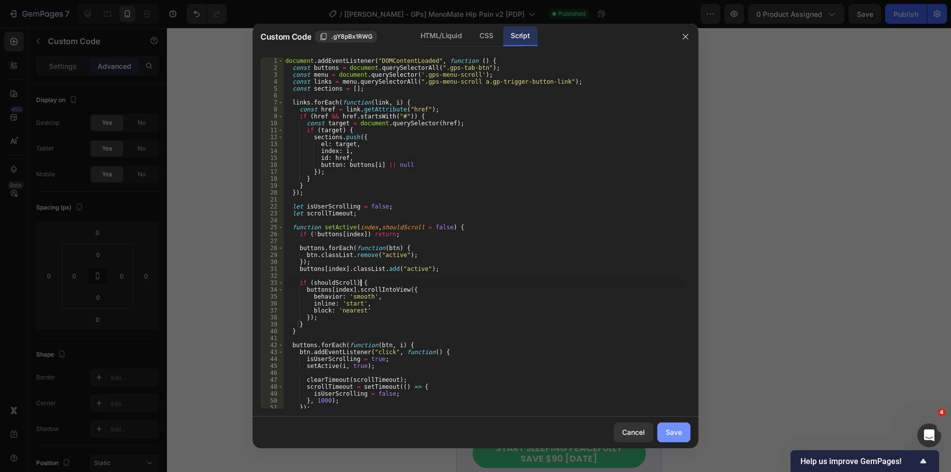
type textarea "if (shouldScroll) {"
click at [672, 431] on div "Save" at bounding box center [673, 432] width 16 height 10
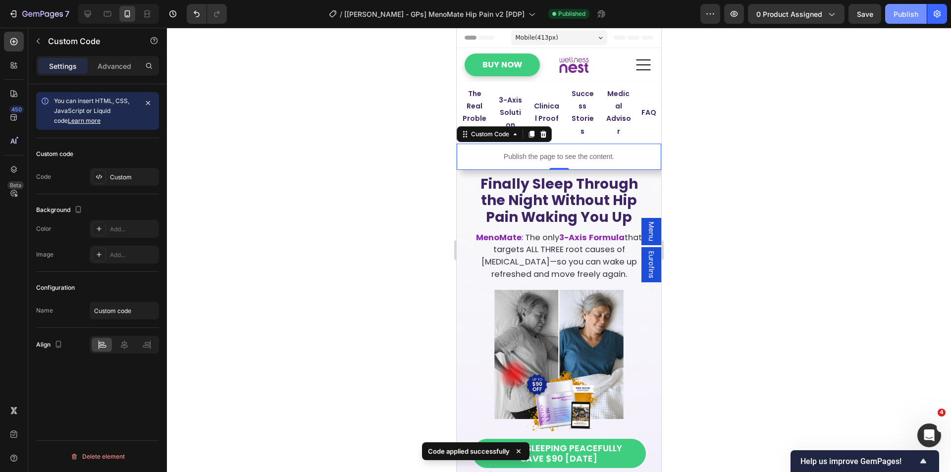
click at [909, 16] on div "Publish" at bounding box center [905, 14] width 25 height 10
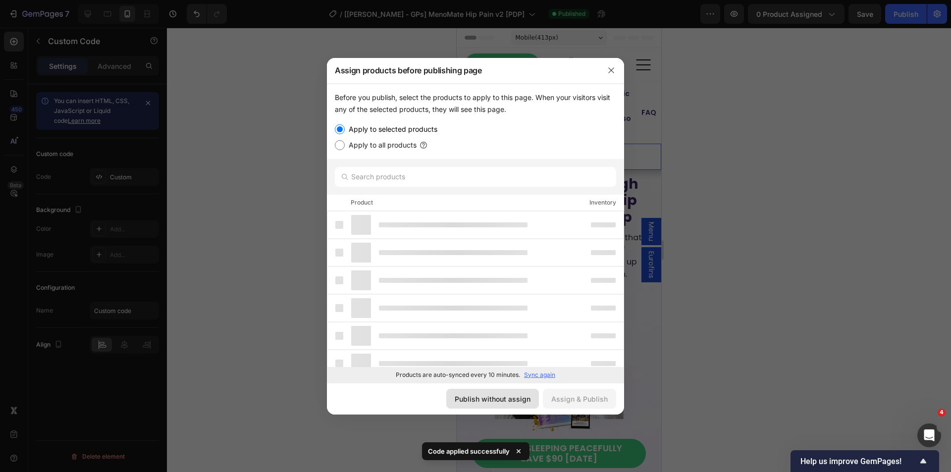
drag, startPoint x: 495, startPoint y: 403, endPoint x: 49, endPoint y: 370, distance: 447.3
click at [495, 403] on div "Publish without assign" at bounding box center [492, 399] width 76 height 10
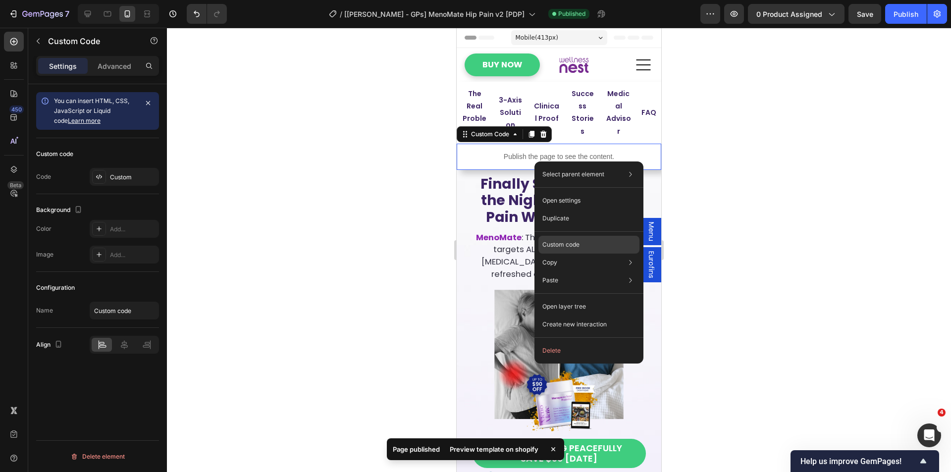
click at [560, 247] on p "Custom code" at bounding box center [560, 244] width 37 height 9
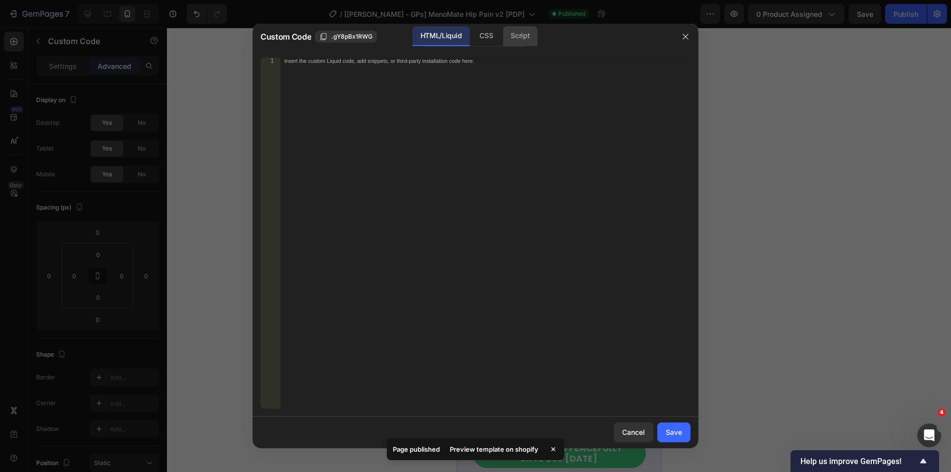
click at [507, 38] on div "Script" at bounding box center [520, 36] width 35 height 20
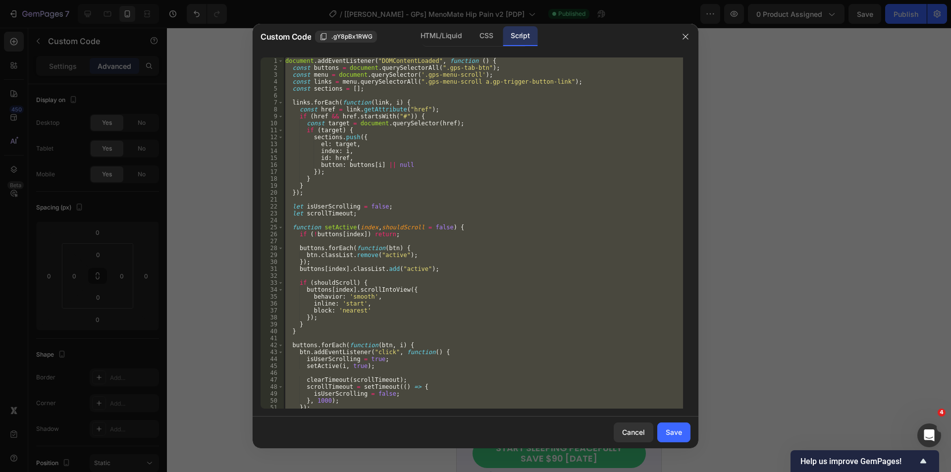
click at [806, 258] on div at bounding box center [475, 236] width 951 height 472
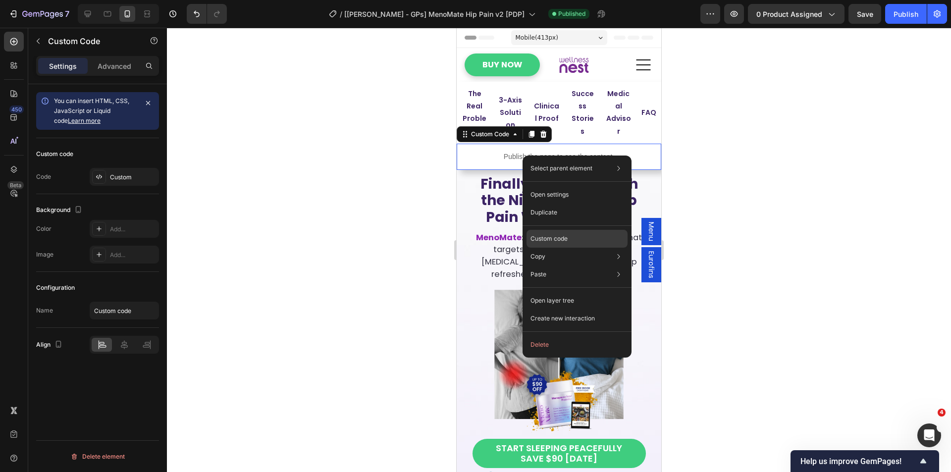
click at [552, 236] on p "Custom code" at bounding box center [548, 238] width 37 height 9
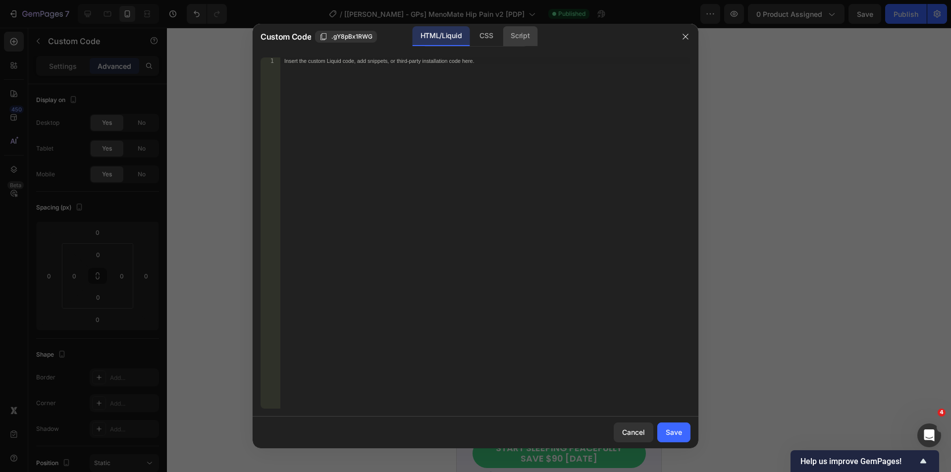
click at [521, 34] on div "Script" at bounding box center [520, 36] width 35 height 20
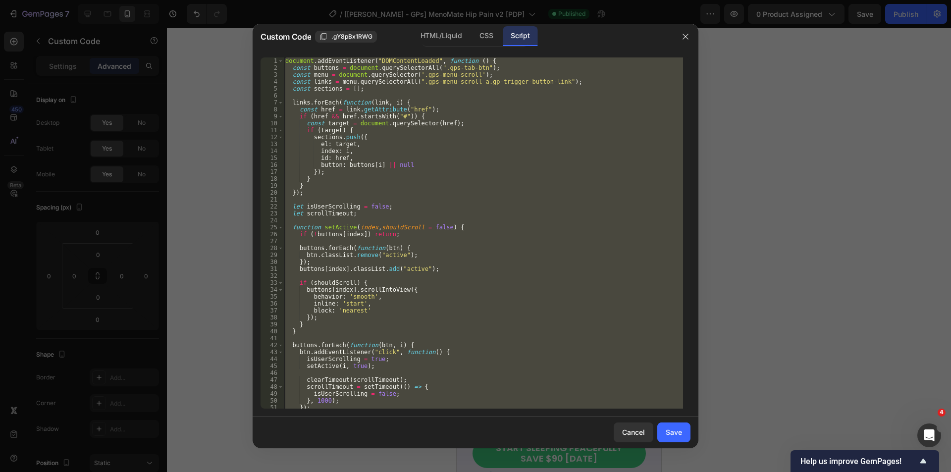
click at [408, 306] on div "document . addEventListener ( "DOMContentLoaded" , function ( ) { const buttons…" at bounding box center [483, 232] width 400 height 351
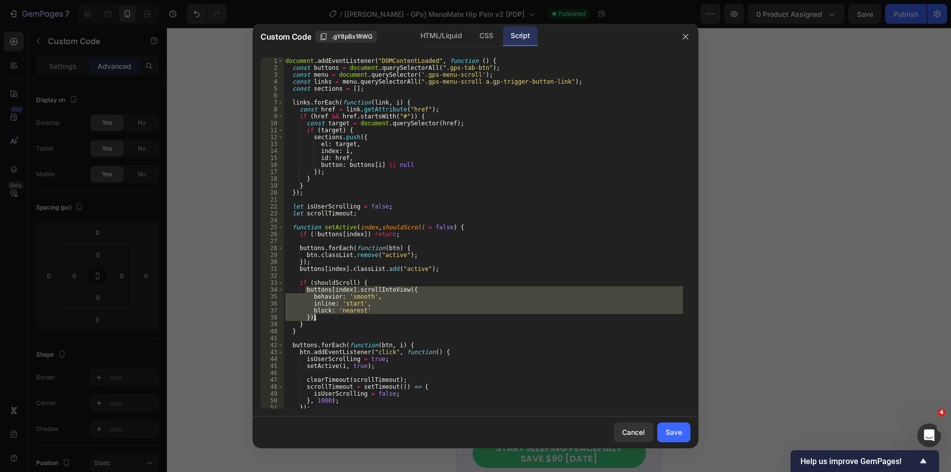
drag, startPoint x: 305, startPoint y: 291, endPoint x: 318, endPoint y: 315, distance: 27.5
click at [318, 315] on div "document . addEventListener ( "DOMContentLoaded" , function ( ) { const buttons…" at bounding box center [483, 239] width 400 height 365
click at [374, 315] on div "document . addEventListener ( "DOMContentLoaded" , function ( ) { const buttons…" at bounding box center [483, 232] width 400 height 351
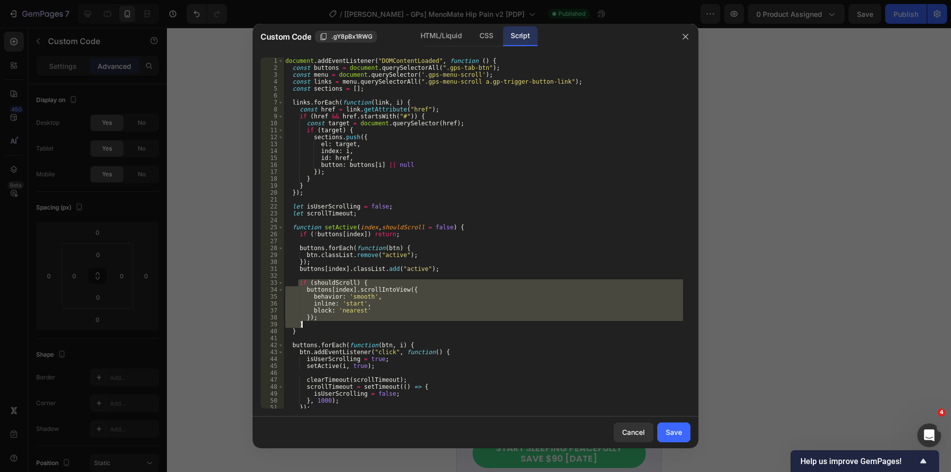
drag, startPoint x: 300, startPoint y: 282, endPoint x: 306, endPoint y: 322, distance: 40.2
click at [306, 322] on div "document . addEventListener ( "DOMContentLoaded" , function ( ) { const buttons…" at bounding box center [483, 239] width 400 height 365
paste textarea
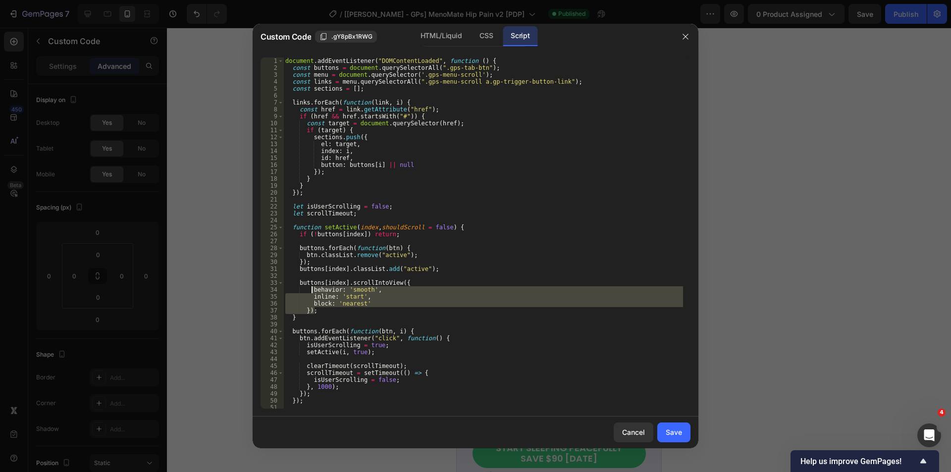
click at [311, 289] on div "document . addEventListener ( "DOMContentLoaded" , function ( ) { const buttons…" at bounding box center [483, 239] width 400 height 365
click at [389, 293] on div "document . addEventListener ( "DOMContentLoaded" , function ( ) { const buttons…" at bounding box center [483, 232] width 400 height 351
drag, startPoint x: 302, startPoint y: 311, endPoint x: 298, endPoint y: 290, distance: 21.4
click at [298, 290] on div "document . addEventListener ( "DOMContentLoaded" , function ( ) { const buttons…" at bounding box center [483, 239] width 400 height 365
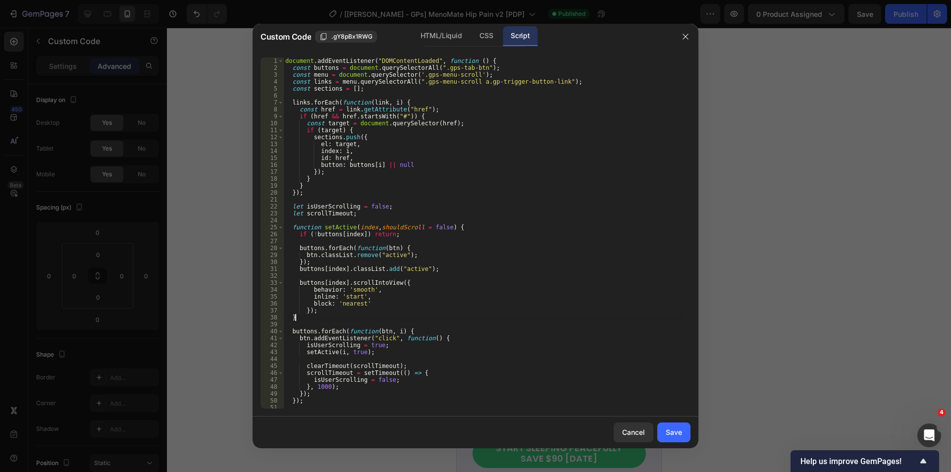
click at [453, 316] on div "document . addEventListener ( "DOMContentLoaded" , function ( ) { const buttons…" at bounding box center [483, 239] width 400 height 365
click at [304, 311] on div "document . addEventListener ( "DOMContentLoaded" , function ( ) { const buttons…" at bounding box center [483, 239] width 400 height 365
type textarea "});"
click at [668, 426] on button "Save" at bounding box center [673, 432] width 33 height 20
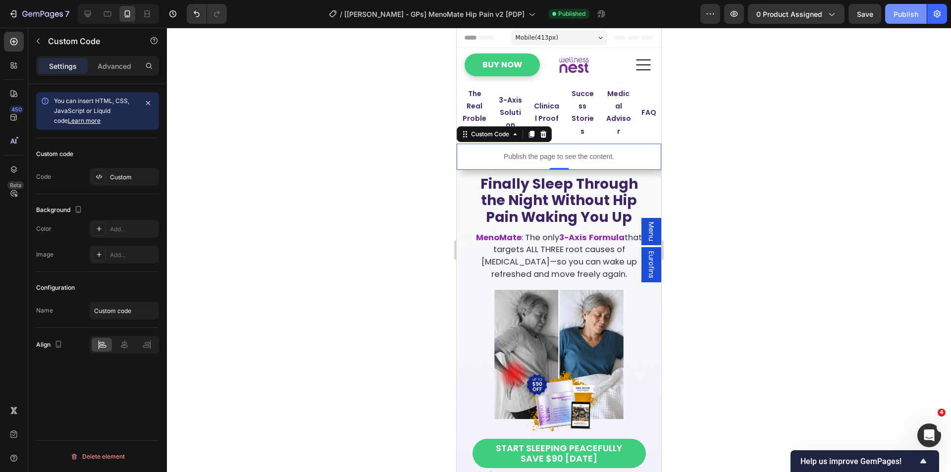
click at [899, 17] on div "Publish" at bounding box center [905, 14] width 25 height 10
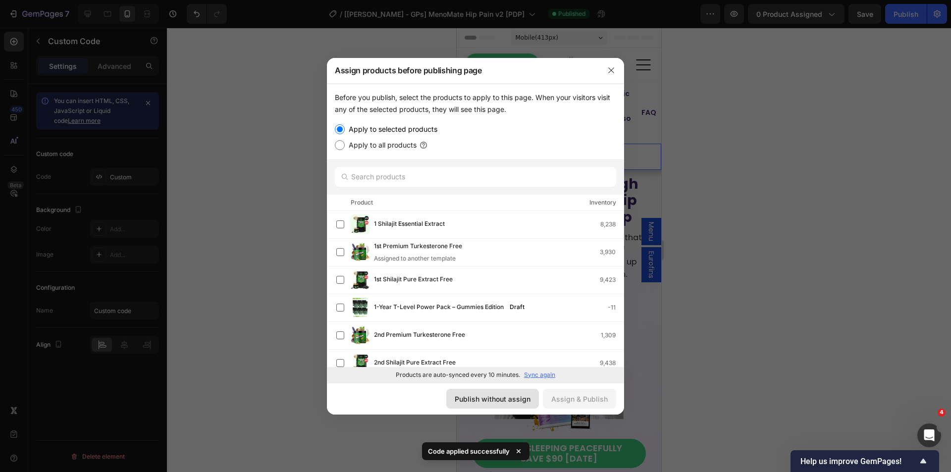
click at [509, 394] on div "Publish without assign" at bounding box center [492, 399] width 76 height 10
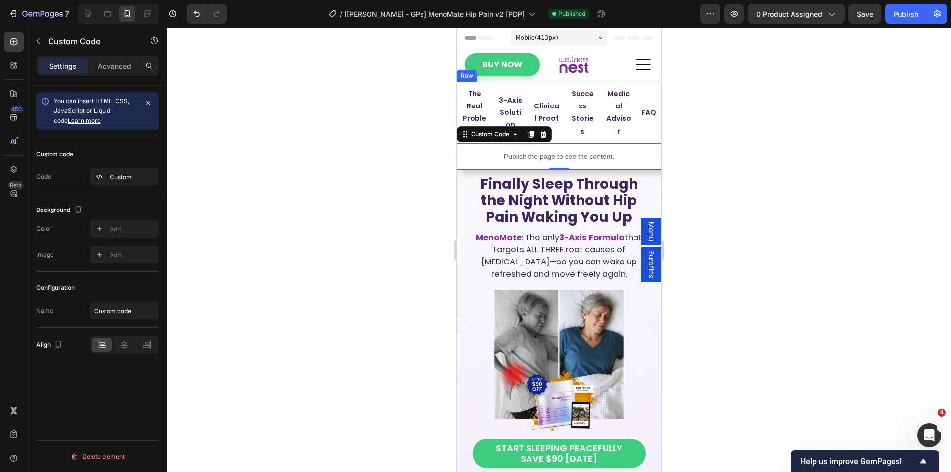
click at [528, 86] on div "Clinical Proof Button Row" at bounding box center [546, 113] width 36 height 62
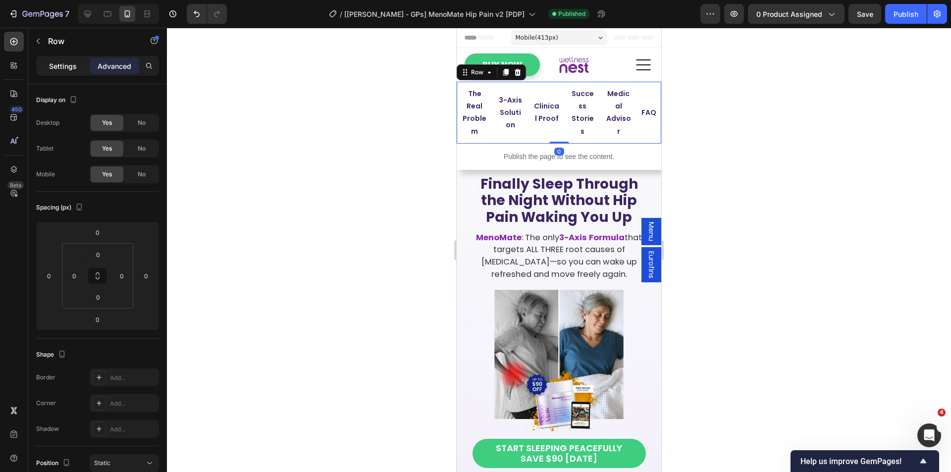
click at [66, 69] on p "Settings" at bounding box center [63, 66] width 28 height 10
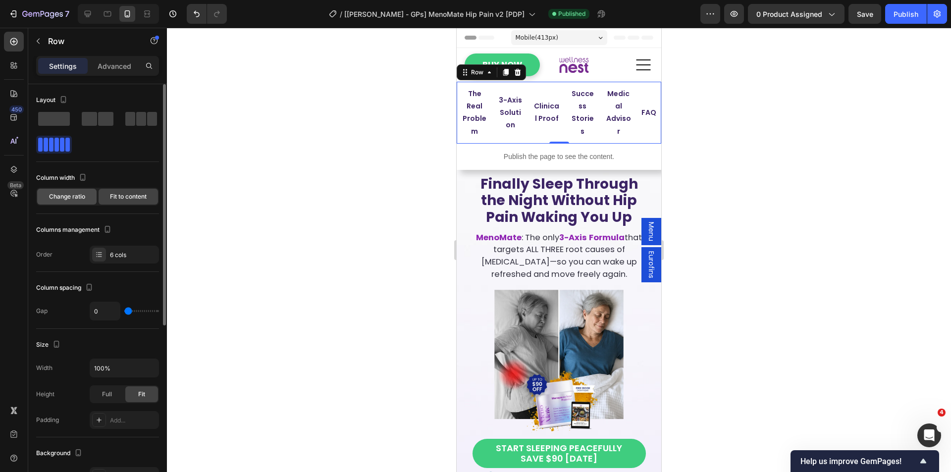
click at [65, 196] on span "Change ratio" at bounding box center [67, 196] width 36 height 9
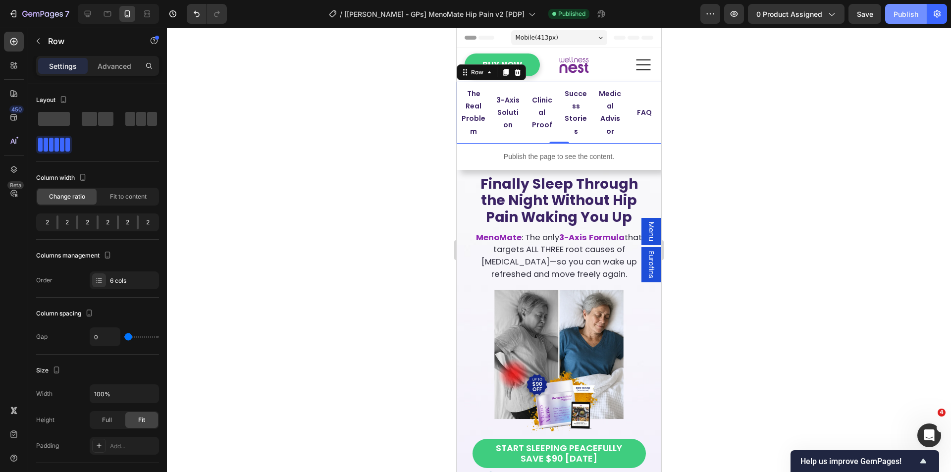
click at [904, 17] on div "Publish" at bounding box center [905, 14] width 25 height 10
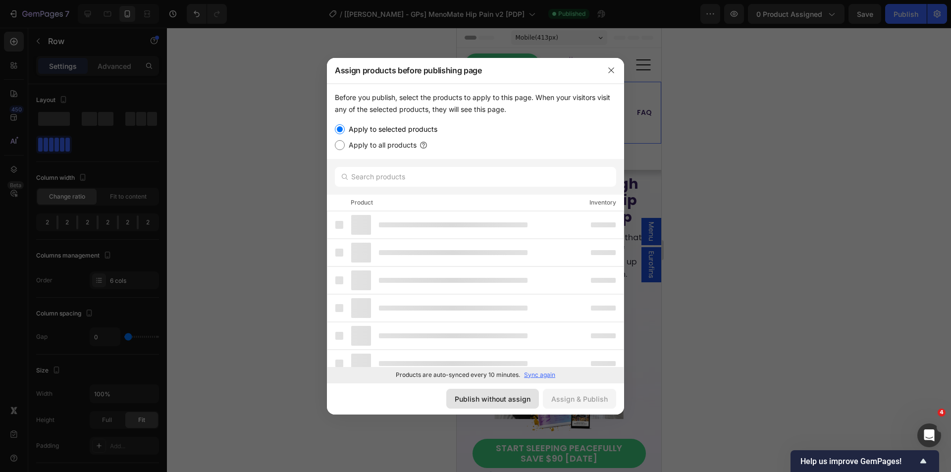
click at [495, 405] on button "Publish without assign" at bounding box center [492, 399] width 93 height 20
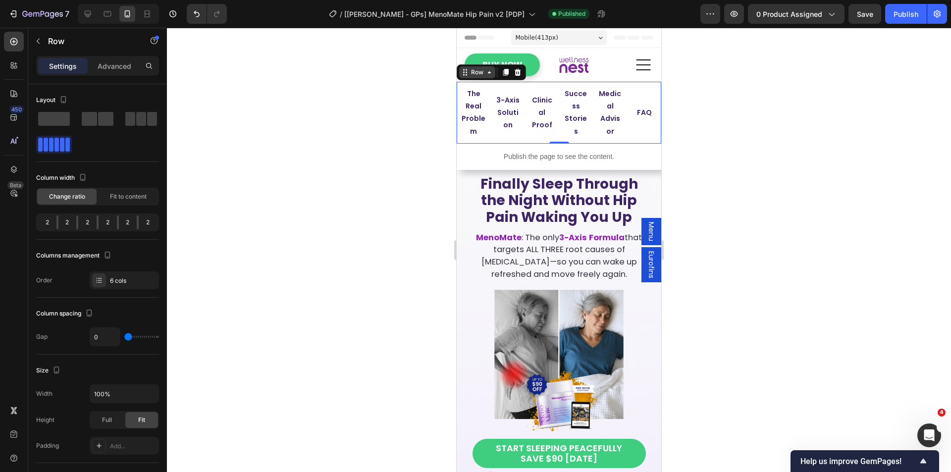
click at [477, 71] on div "Row" at bounding box center [477, 72] width 16 height 9
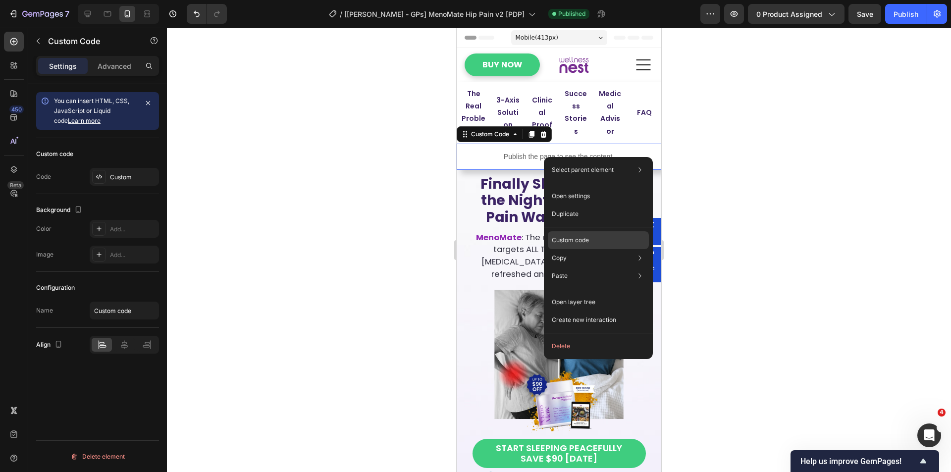
click at [579, 238] on p "Custom code" at bounding box center [570, 240] width 37 height 9
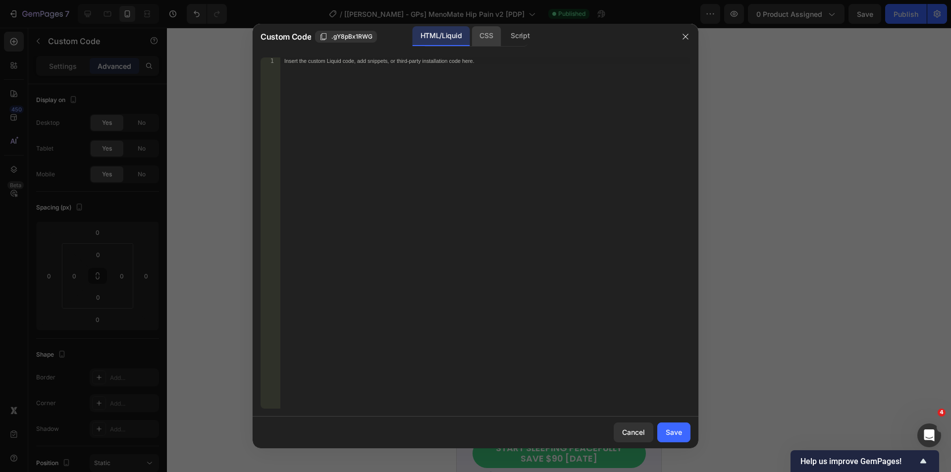
click at [486, 36] on div "CSS" at bounding box center [485, 36] width 29 height 20
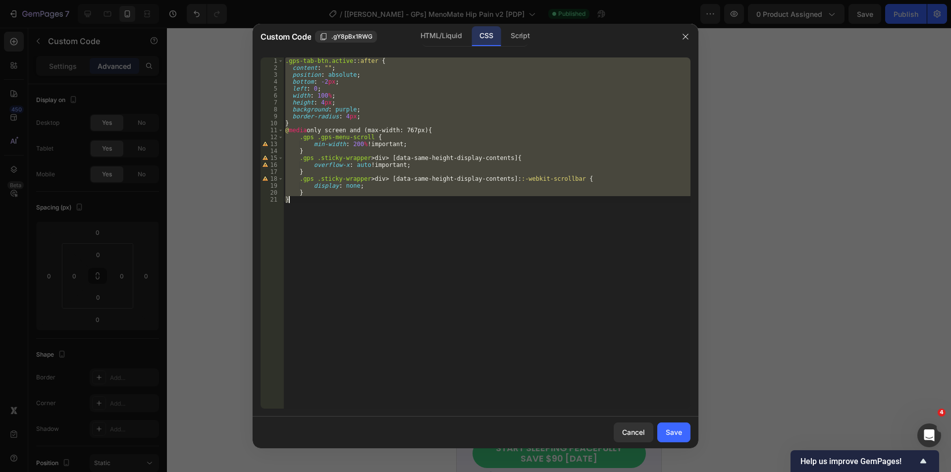
click at [533, 243] on div ".gps-tab-btn.active : :after { content : " " ; position : absolute ; bottom : -…" at bounding box center [486, 232] width 407 height 351
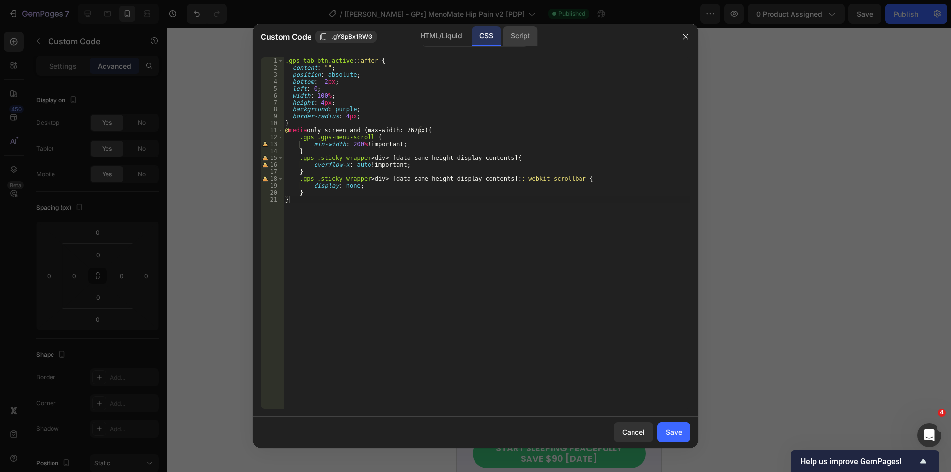
click at [522, 34] on div "Script" at bounding box center [520, 36] width 35 height 20
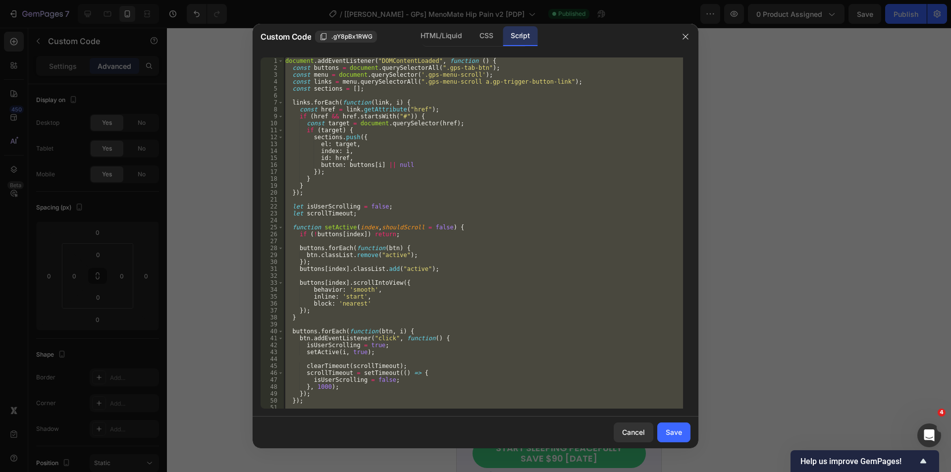
click at [511, 248] on div "document . addEventListener ( "DOMContentLoaded" , function ( ) { const buttons…" at bounding box center [483, 232] width 400 height 351
type textarea "buttons.forEach(function(btn) {"
